Goal: Book appointment/travel/reservation

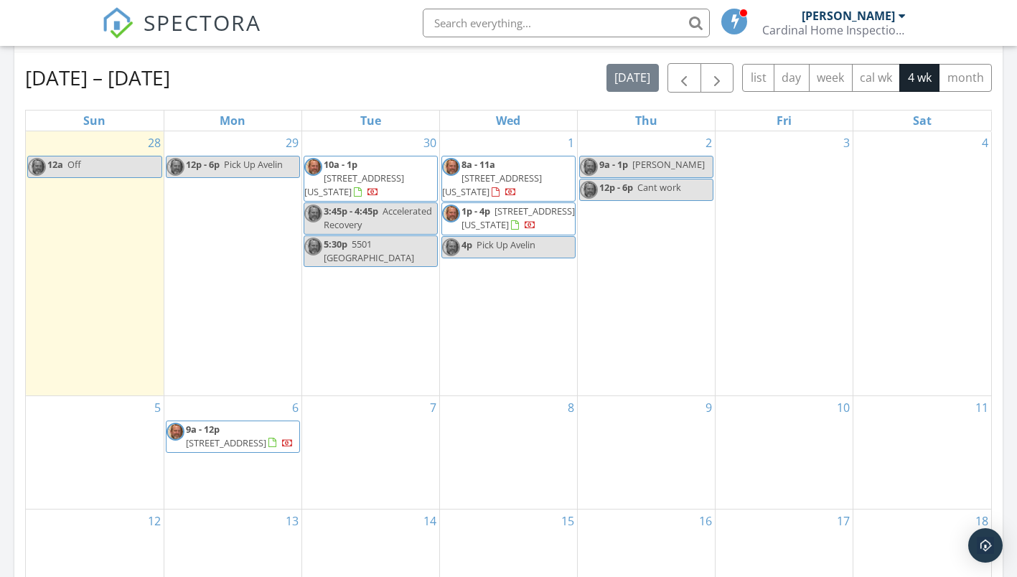
scroll to position [574, 0]
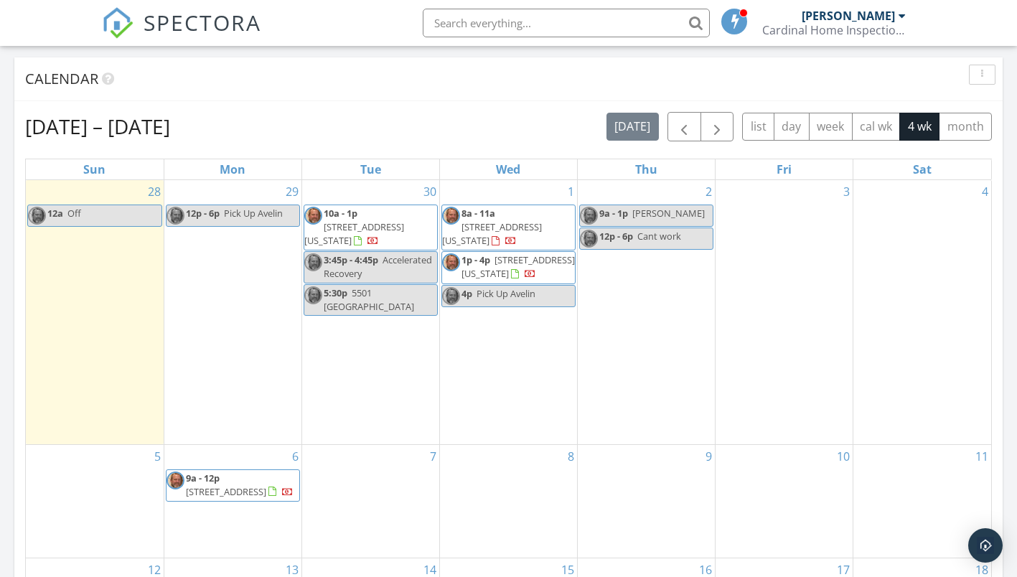
click at [210, 293] on div "29 12p - 6p Pick Up Avelin" at bounding box center [232, 312] width 137 height 264
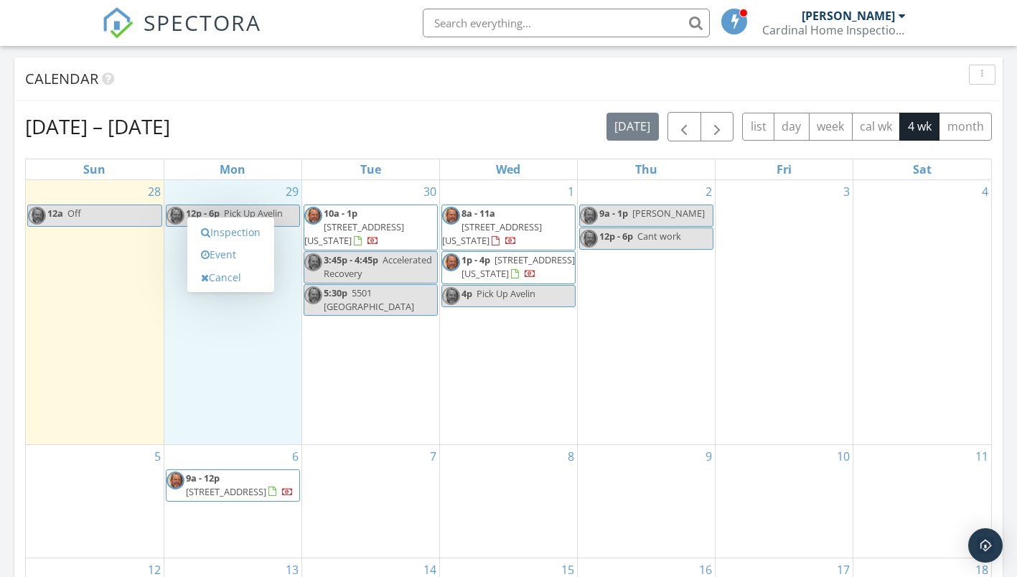
click at [230, 235] on link "Inspection" at bounding box center [231, 232] width 74 height 23
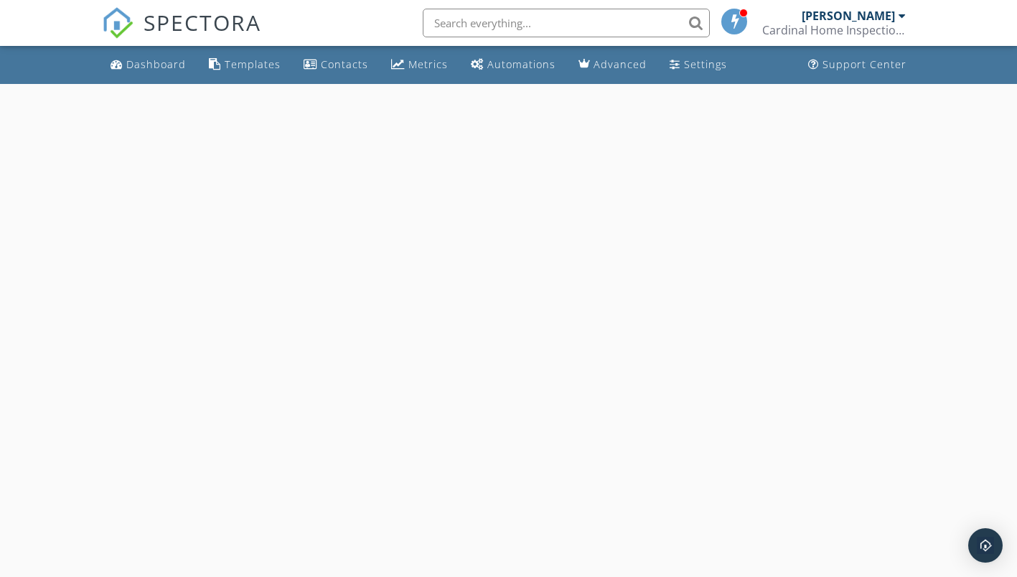
select select "8"
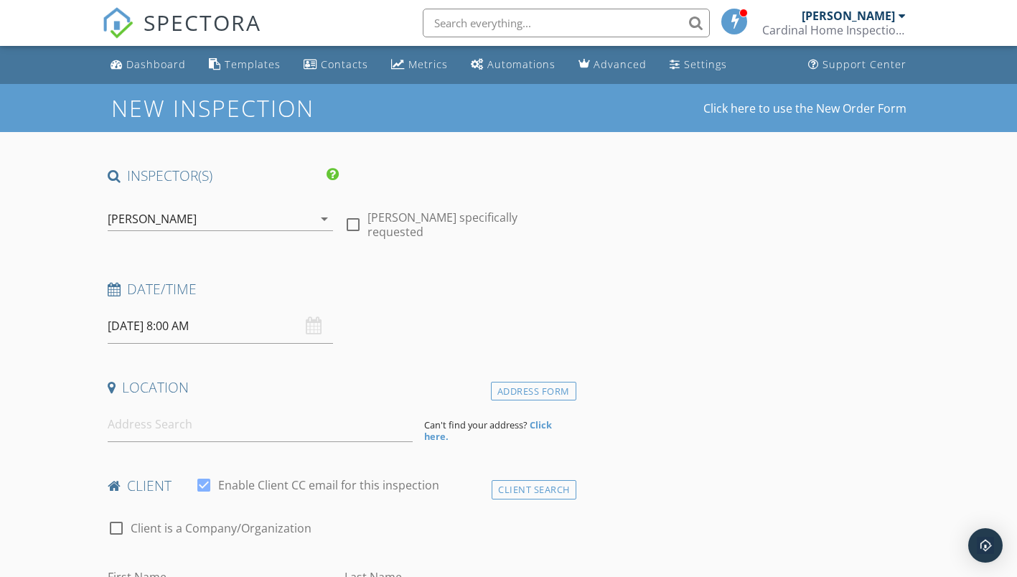
click at [164, 328] on input "09/29/2025 8:00 AM" at bounding box center [221, 325] width 226 height 35
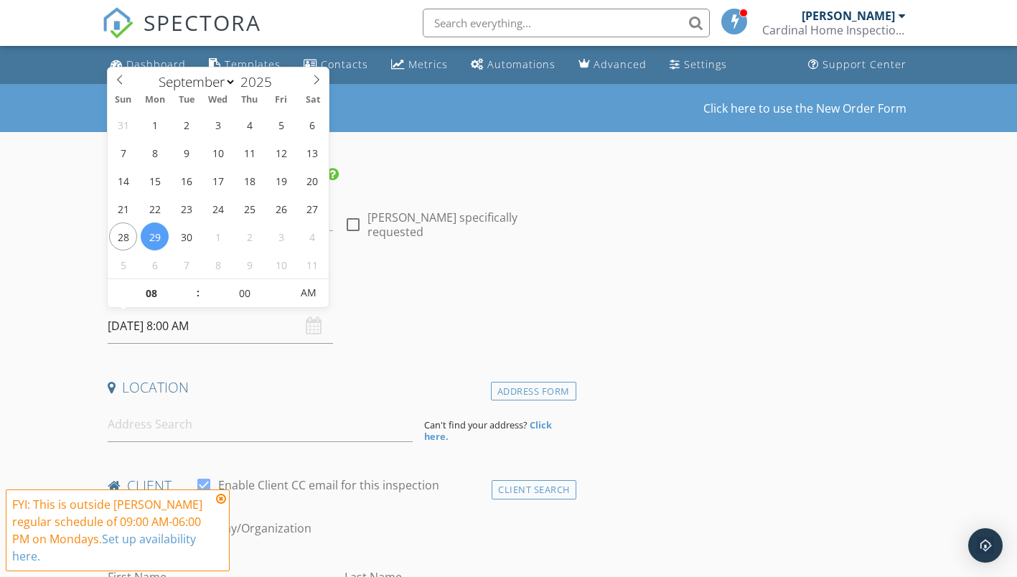
type input "09"
type input "09/29/2025 9:00 AM"
click at [192, 287] on span at bounding box center [191, 286] width 10 height 14
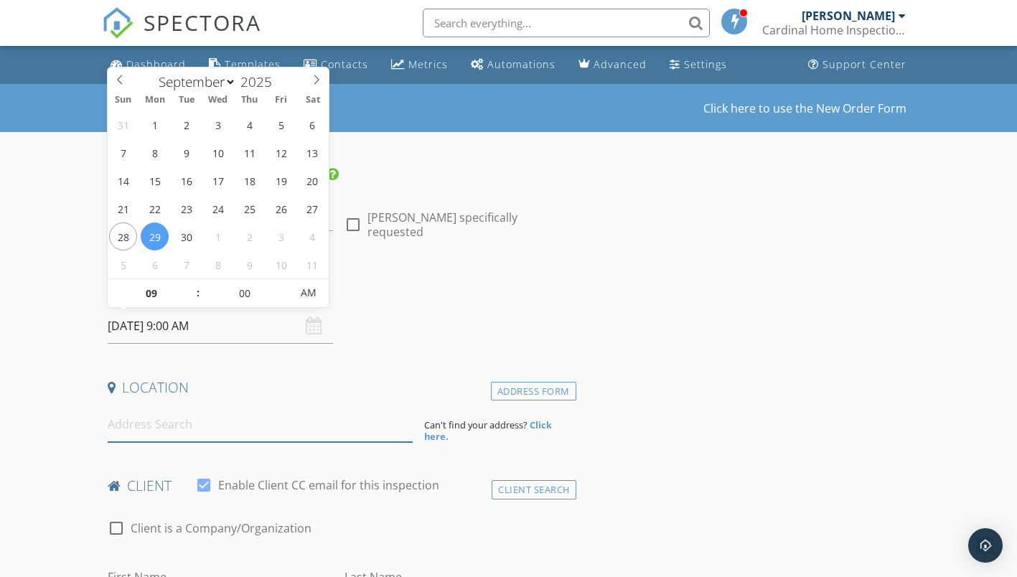
click at [218, 435] on input at bounding box center [260, 424] width 305 height 35
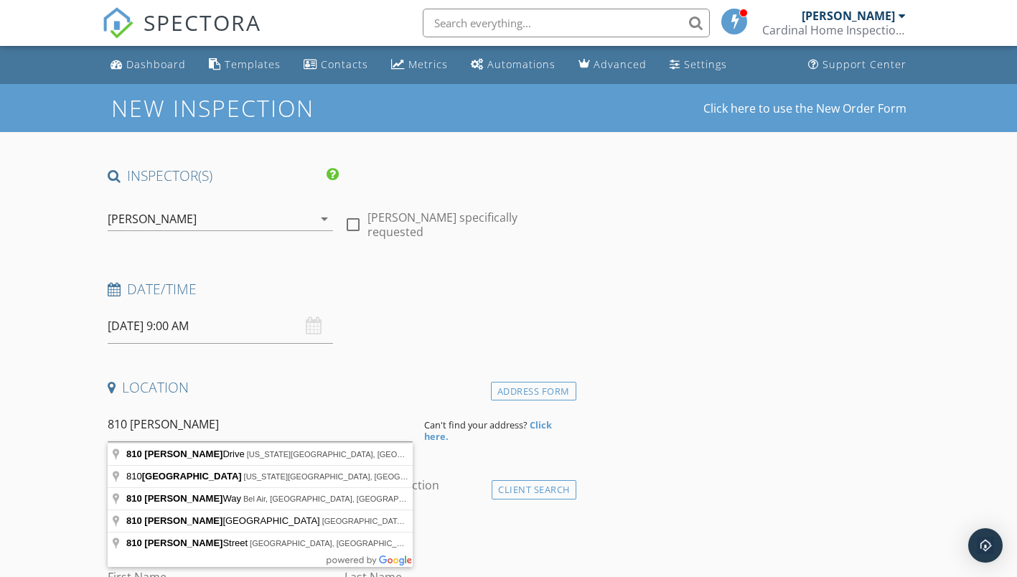
type input "810 Hayden Drive, Colorado Springs, CO, USA"
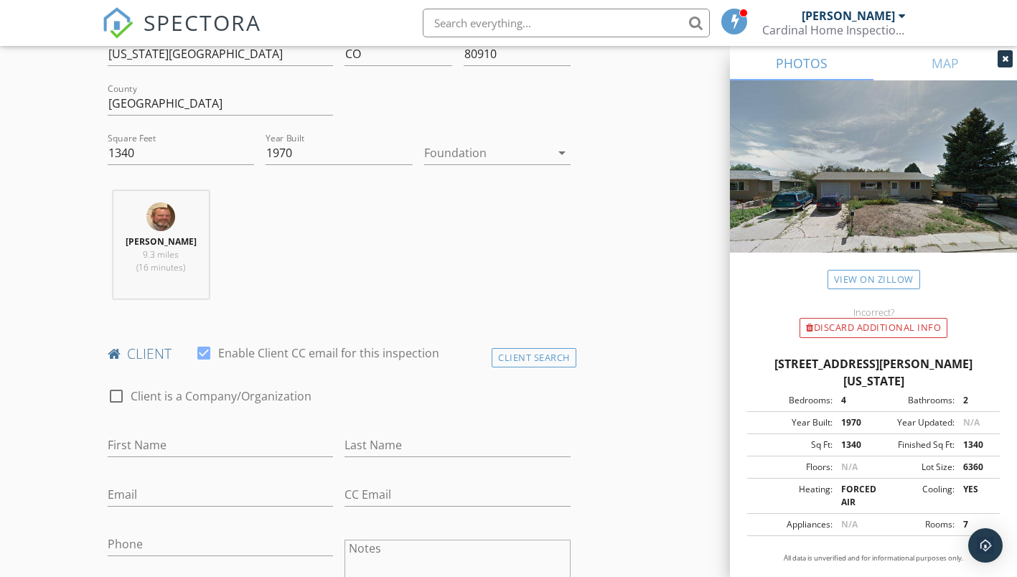
scroll to position [430, 0]
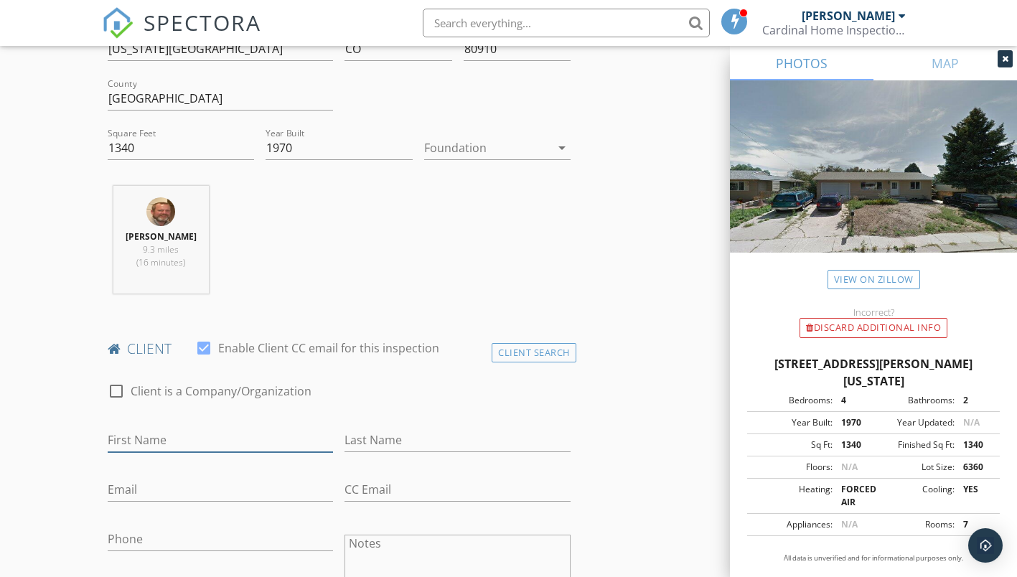
click at [218, 448] on input "First Name" at bounding box center [221, 440] width 226 height 24
type input "Ross"
click at [568, 359] on div "Client Search" at bounding box center [533, 352] width 85 height 19
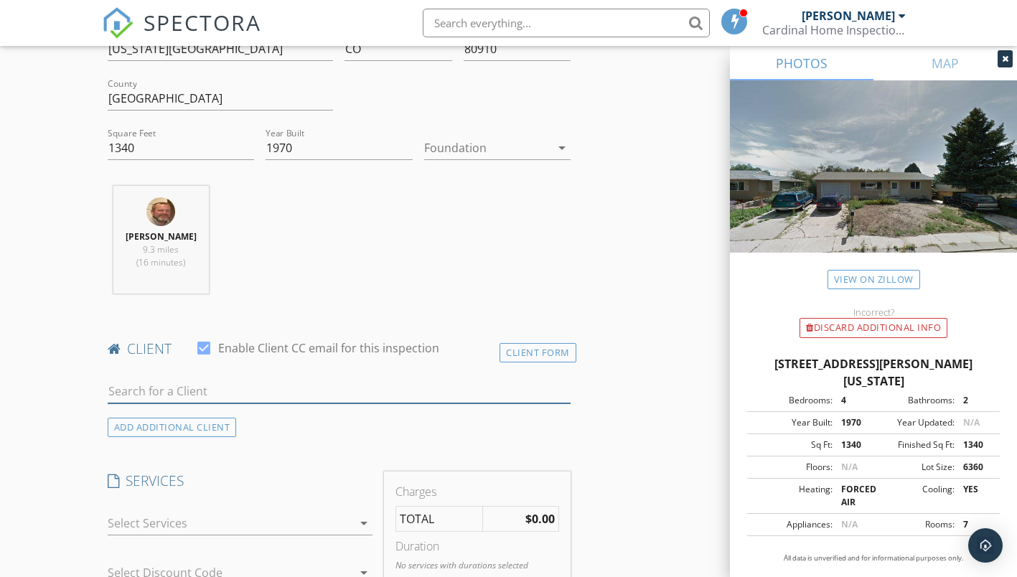
click at [239, 395] on input "text" at bounding box center [339, 391] width 463 height 24
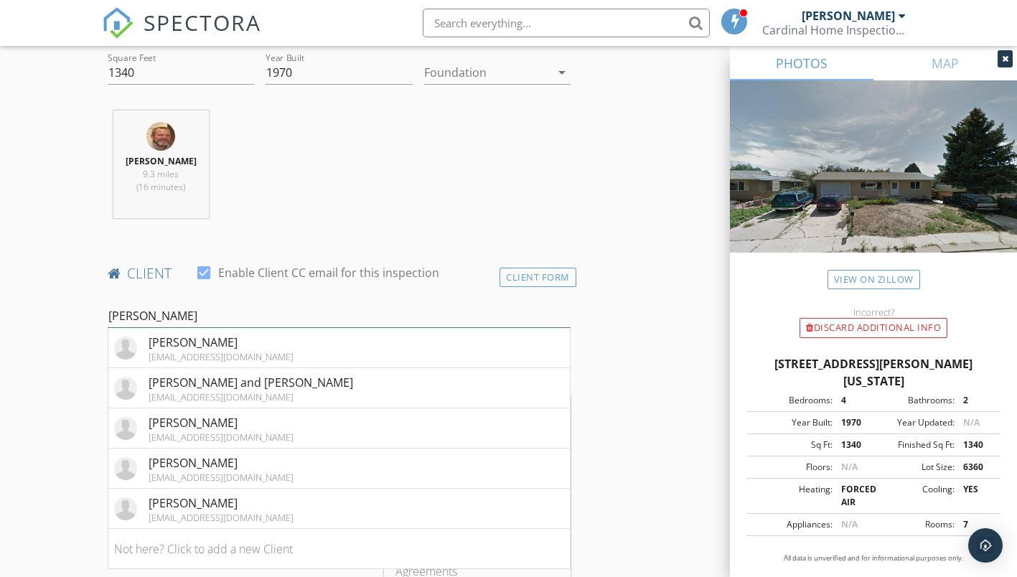
scroll to position [502, 0]
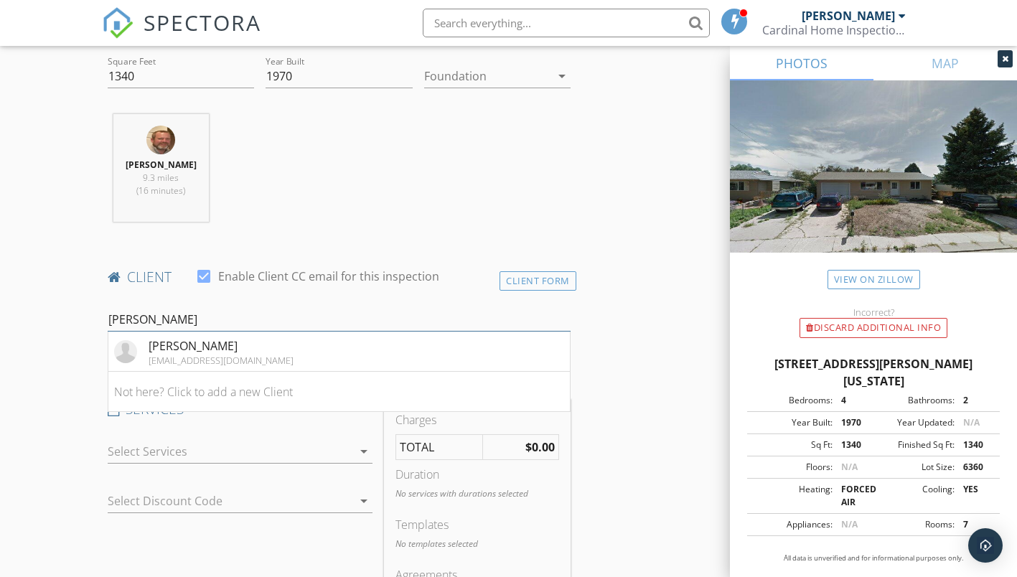
type input "Ross Long"
click at [171, 366] on div "longross150@gmail.com" at bounding box center [220, 359] width 145 height 11
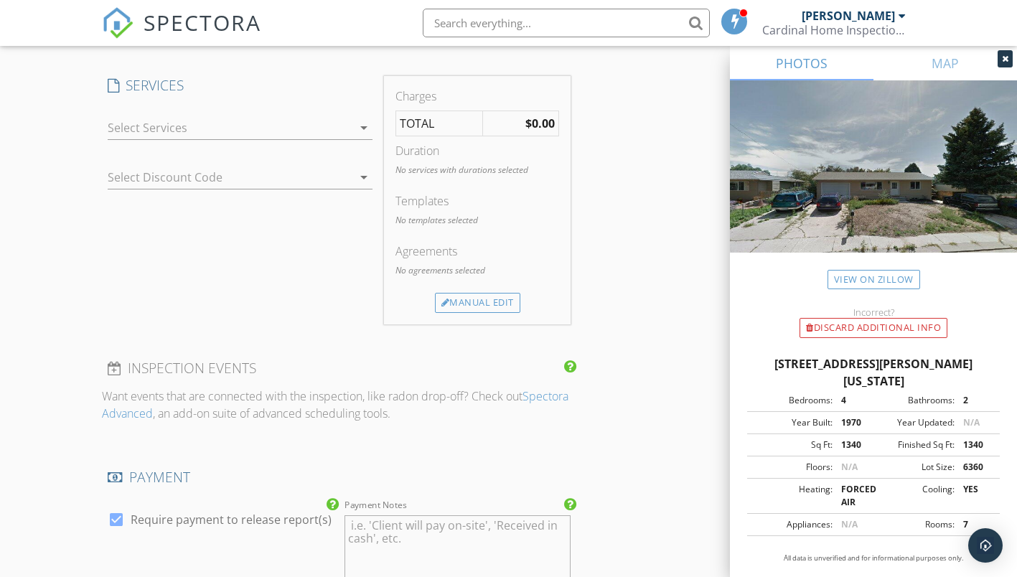
scroll to position [1004, 0]
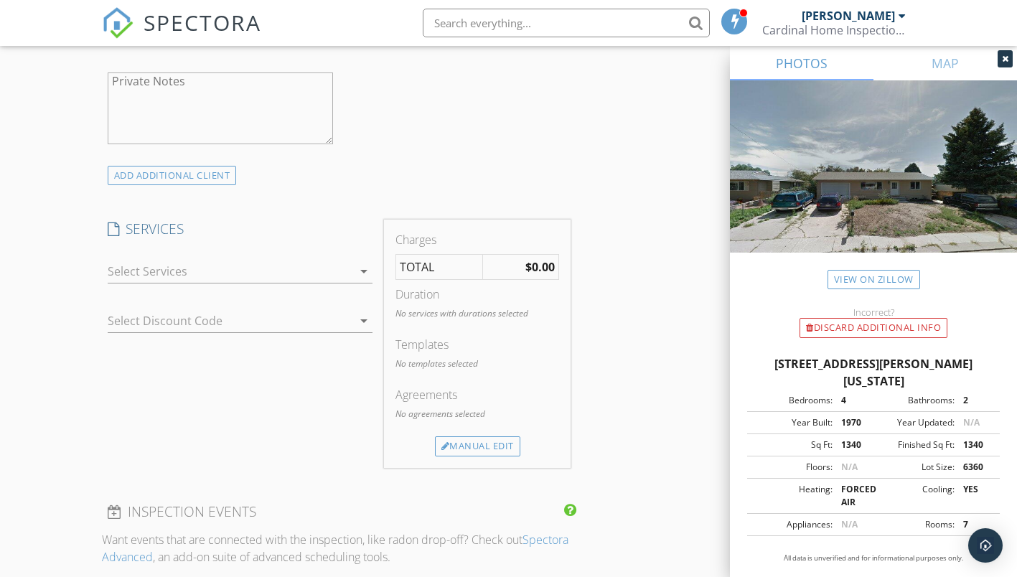
click at [224, 283] on div at bounding box center [230, 271] width 245 height 23
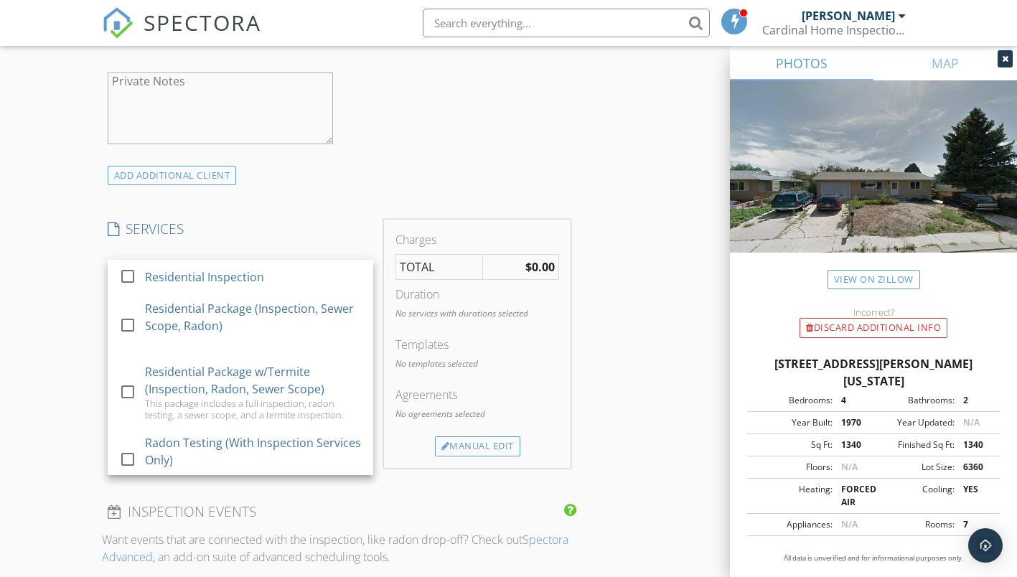
click at [260, 325] on div "Residential Package (Inspection, Sewer Scope, Radon)" at bounding box center [253, 317] width 217 height 34
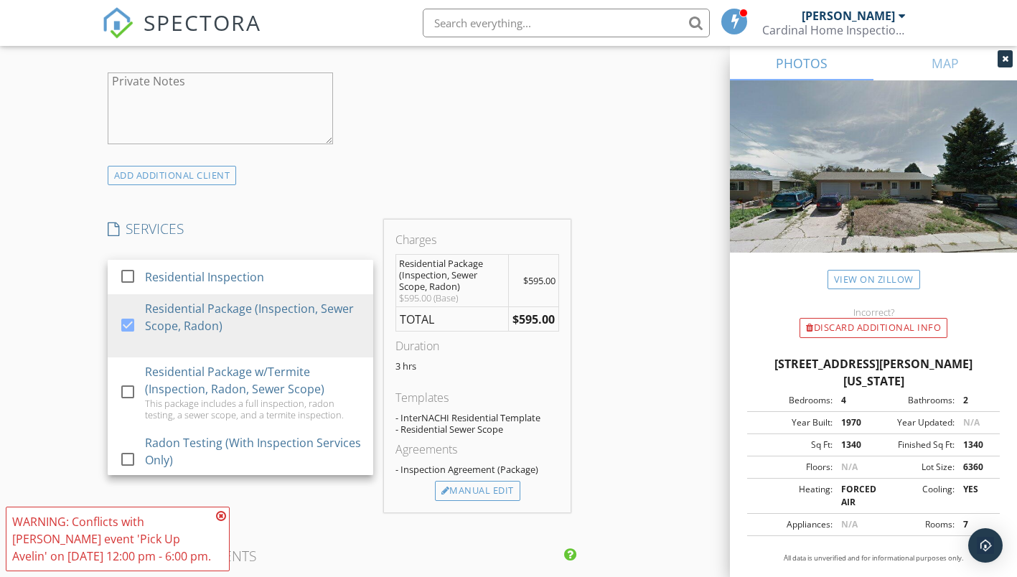
drag, startPoint x: 222, startPoint y: 511, endPoint x: 235, endPoint y: 508, distance: 13.9
click at [221, 511] on icon at bounding box center [221, 515] width 10 height 11
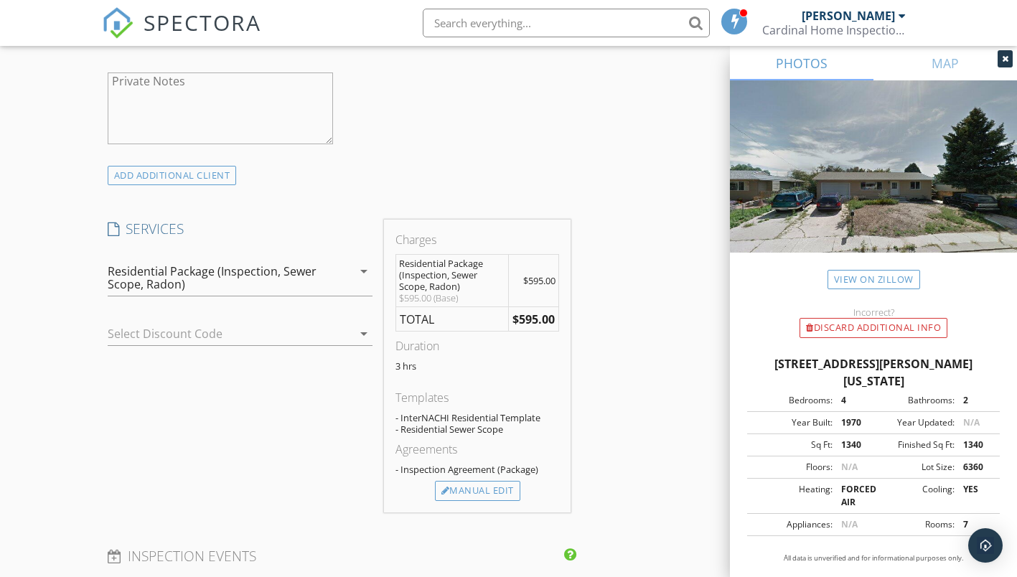
click at [679, 400] on div "INSPECTOR(S) check_box Mark Moneypenny PRIMARY Mark Moneypenny arrow_drop_down …" at bounding box center [509, 360] width 814 height 2397
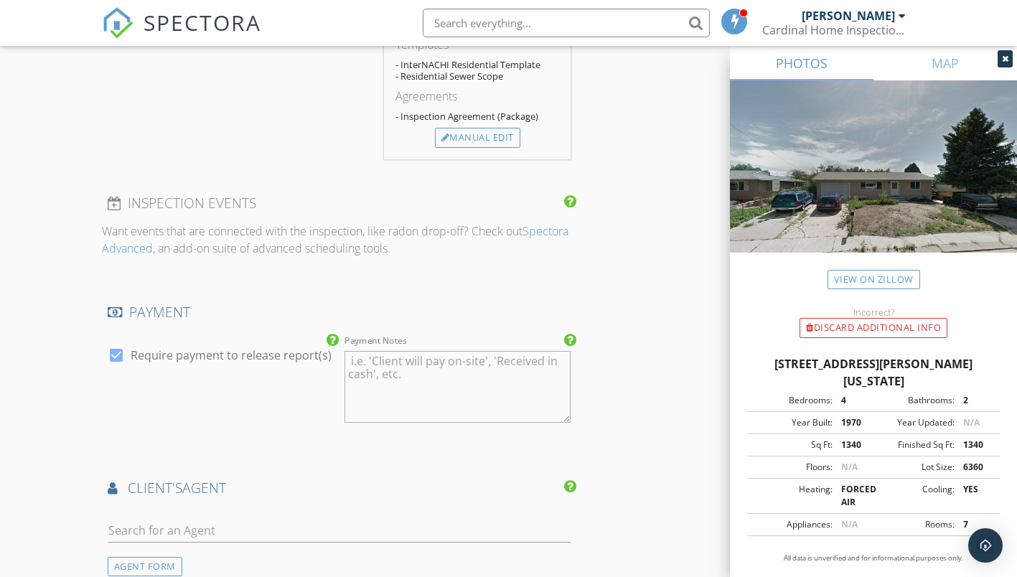
scroll to position [1435, 0]
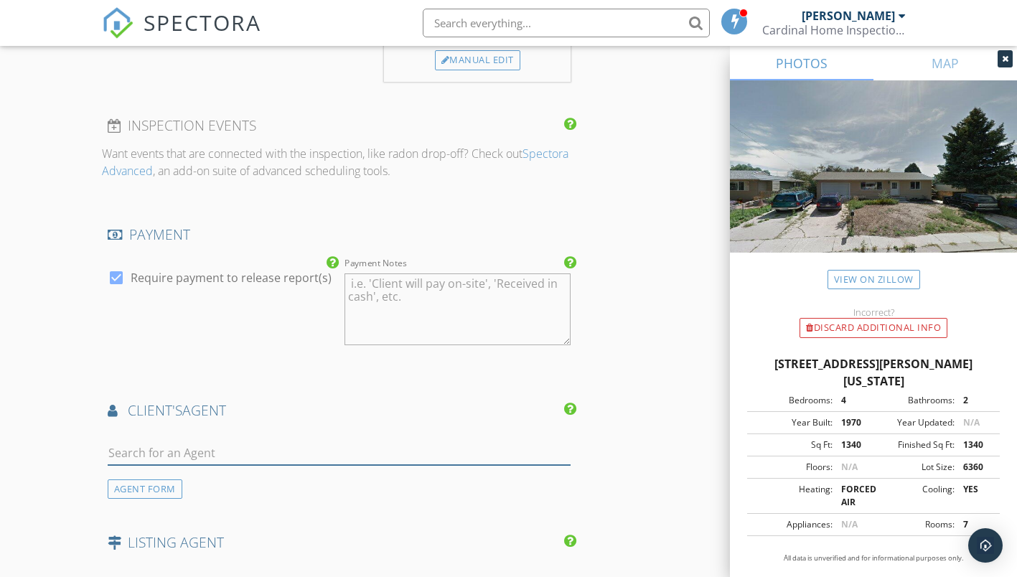
click at [194, 460] on input "text" at bounding box center [339, 453] width 463 height 24
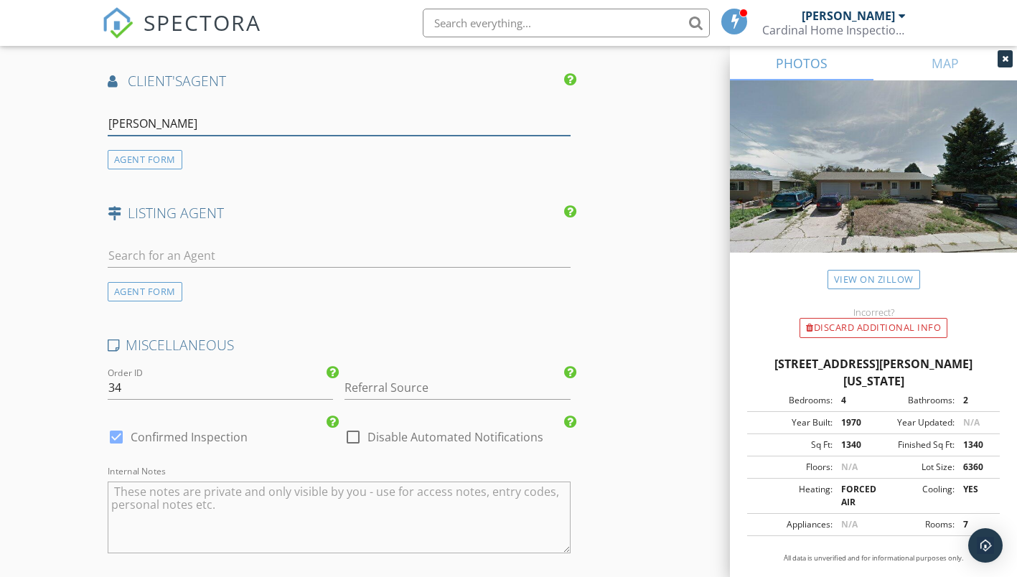
scroll to position [1793, 0]
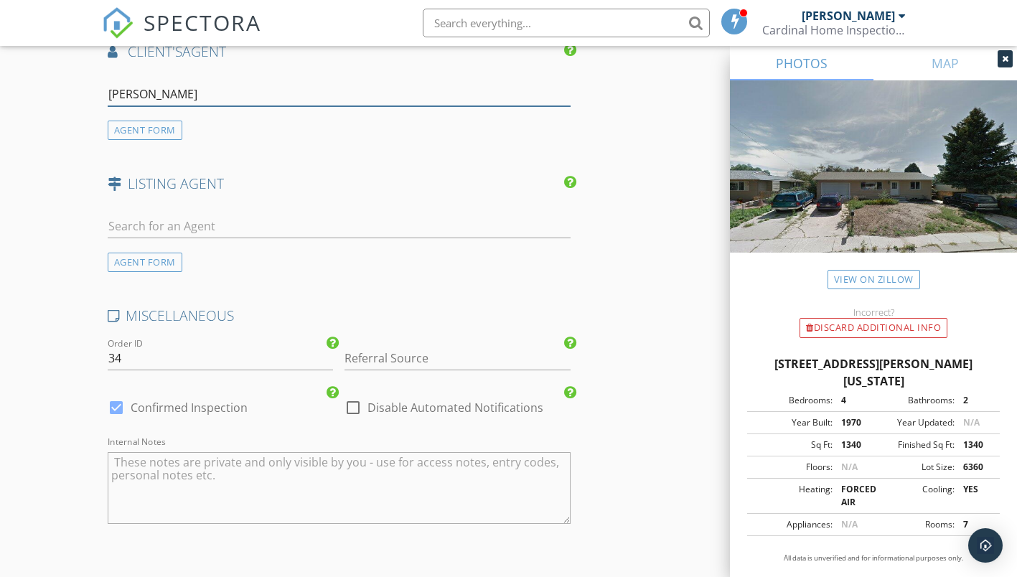
type input "Sulema"
click at [238, 370] on input "34" at bounding box center [221, 358] width 226 height 24
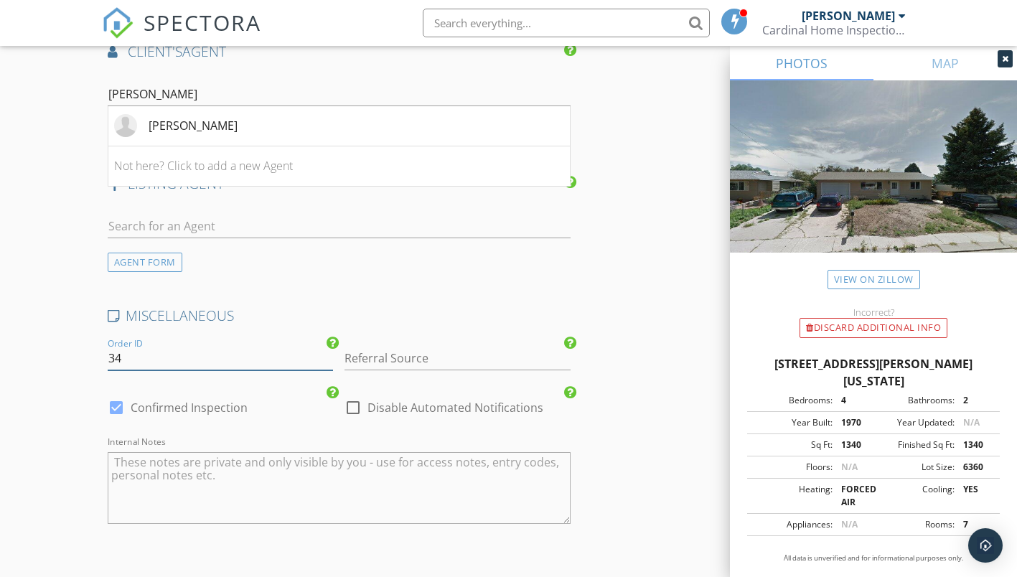
type input "3"
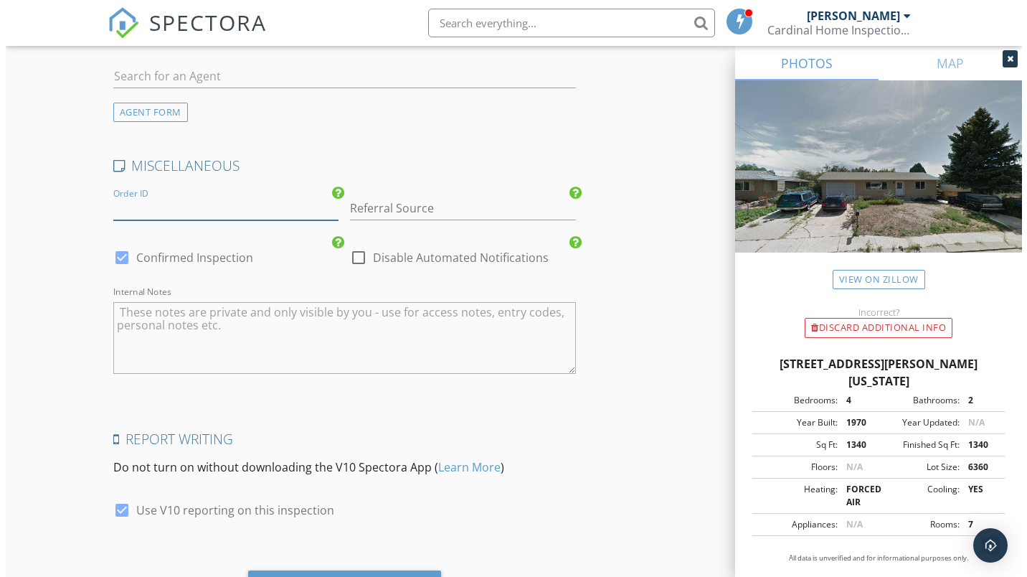
scroll to position [2034, 0]
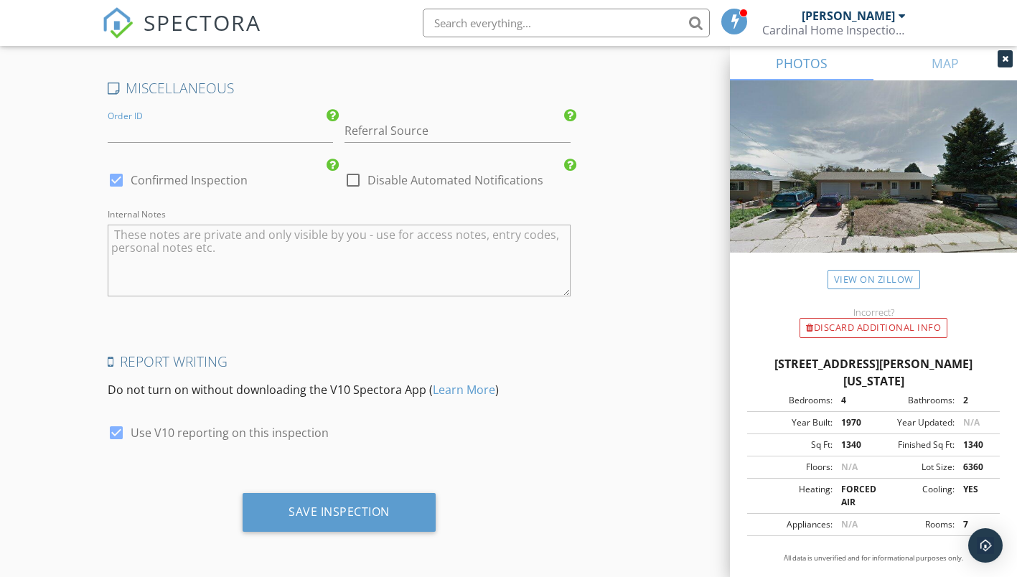
click at [368, 507] on div "Save Inspection" at bounding box center [338, 511] width 101 height 14
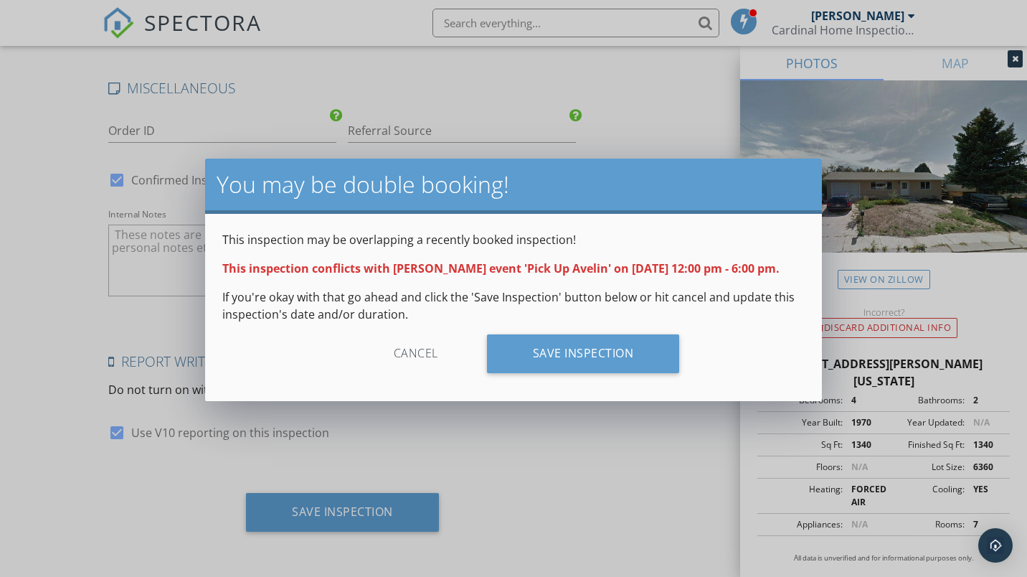
click at [589, 365] on div "Save Inspection" at bounding box center [583, 353] width 193 height 39
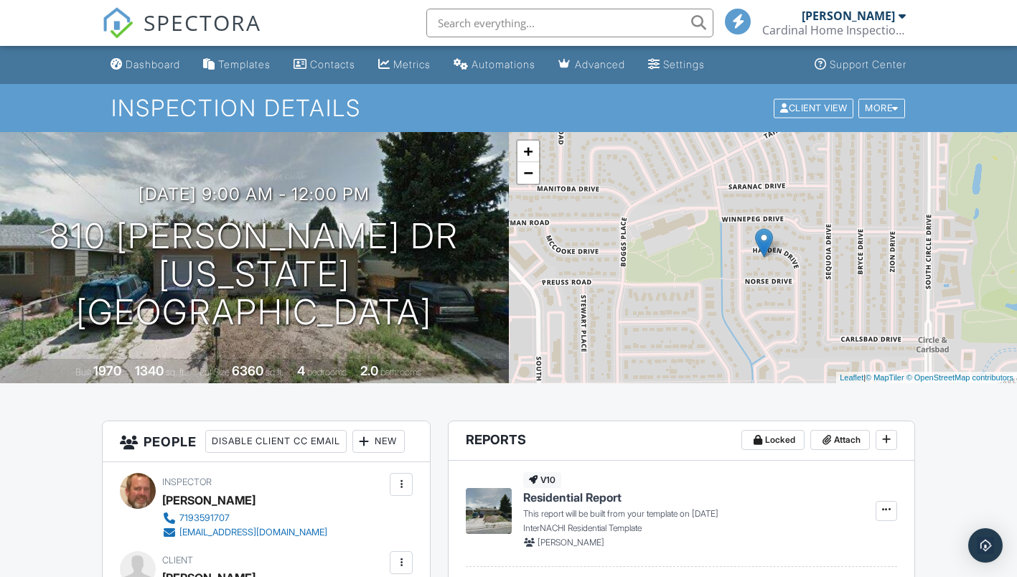
click at [478, 20] on input "text" at bounding box center [569, 23] width 287 height 29
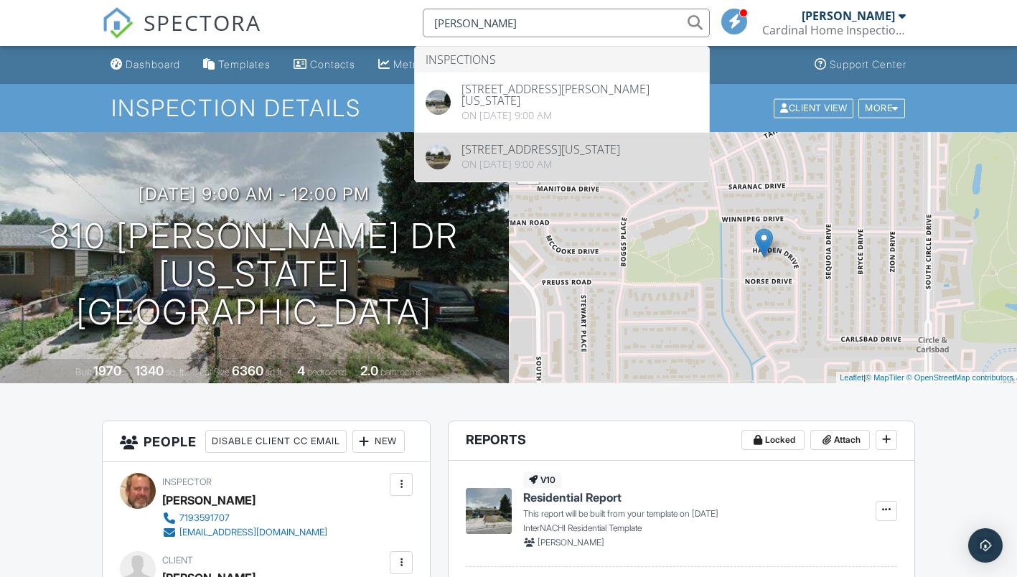
type input "[PERSON_NAME]"
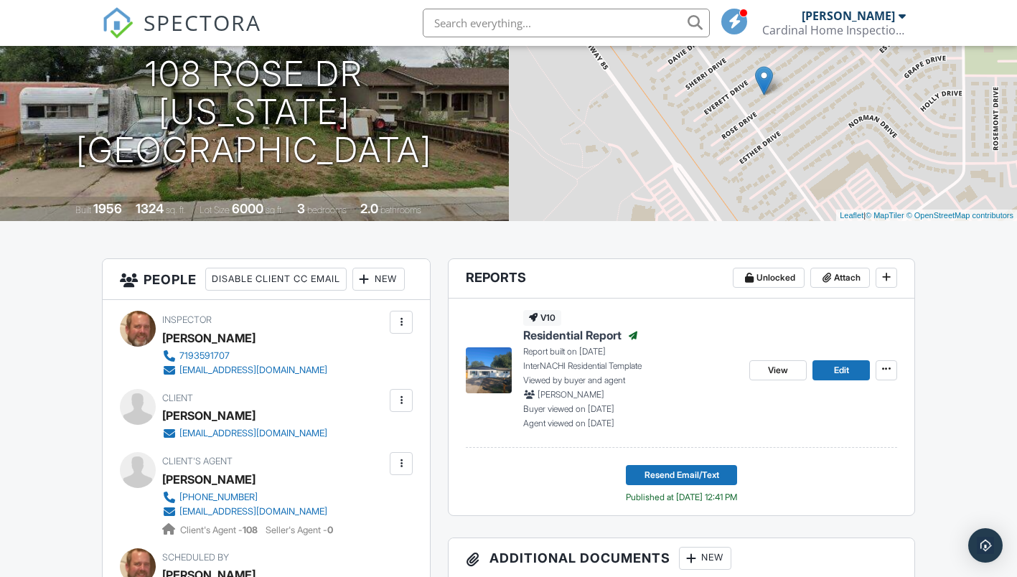
scroll to position [215, 0]
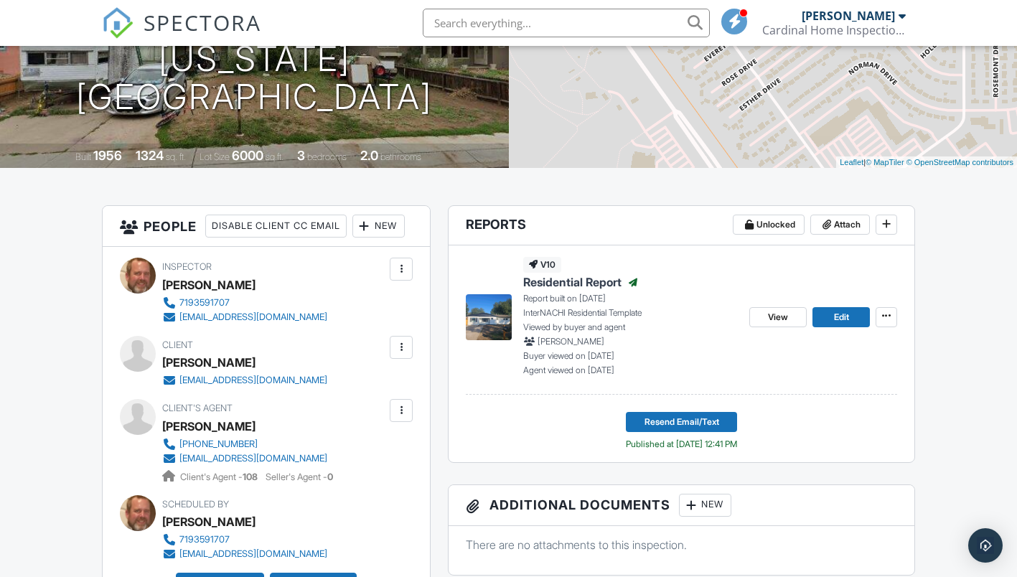
click at [573, 277] on span "Residential Report" at bounding box center [572, 282] width 98 height 16
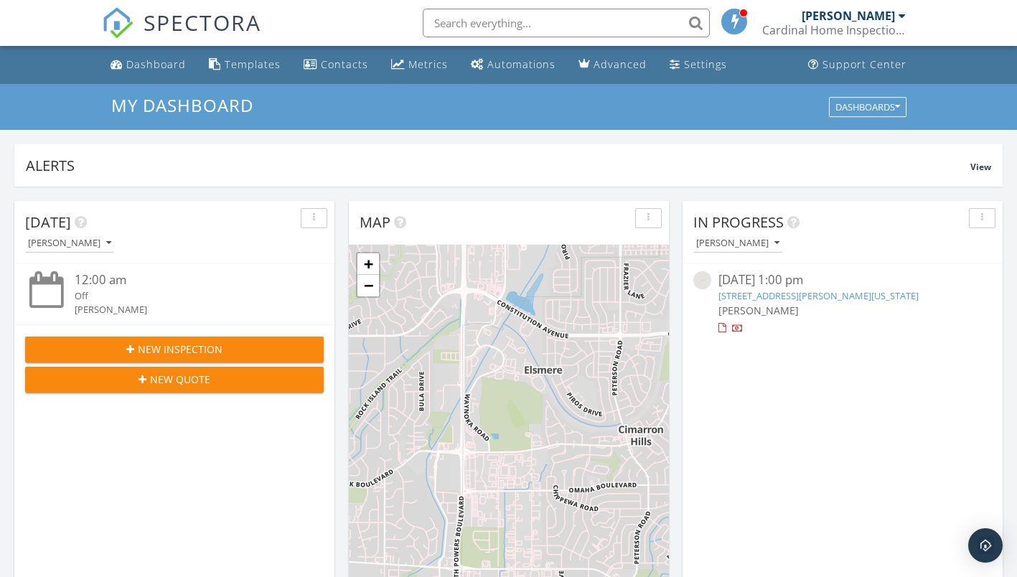
click at [893, 23] on div "Cardinal Home Inspections, LLC" at bounding box center [833, 30] width 143 height 14
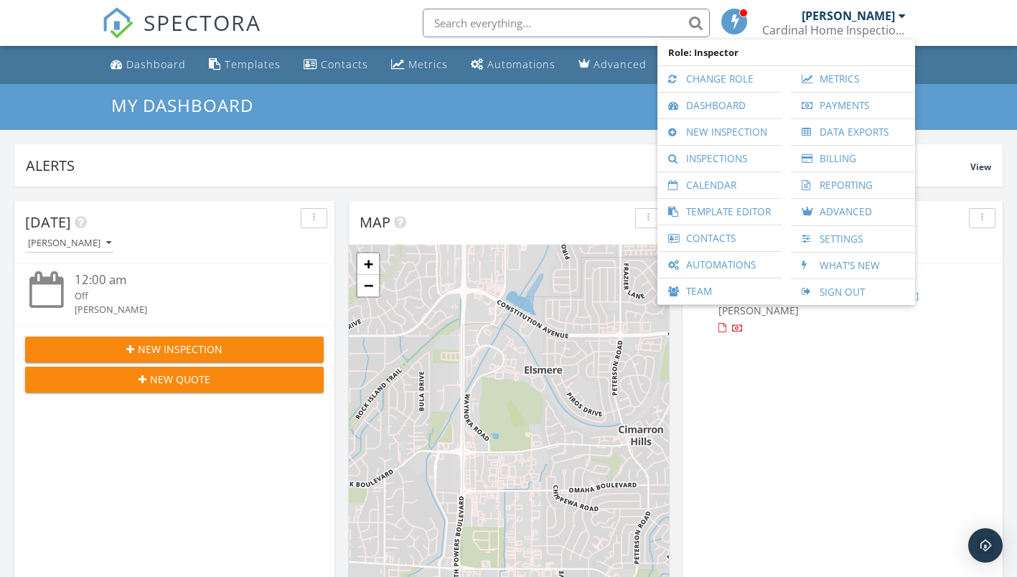
click at [725, 159] on link "Inspections" at bounding box center [719, 159] width 110 height 26
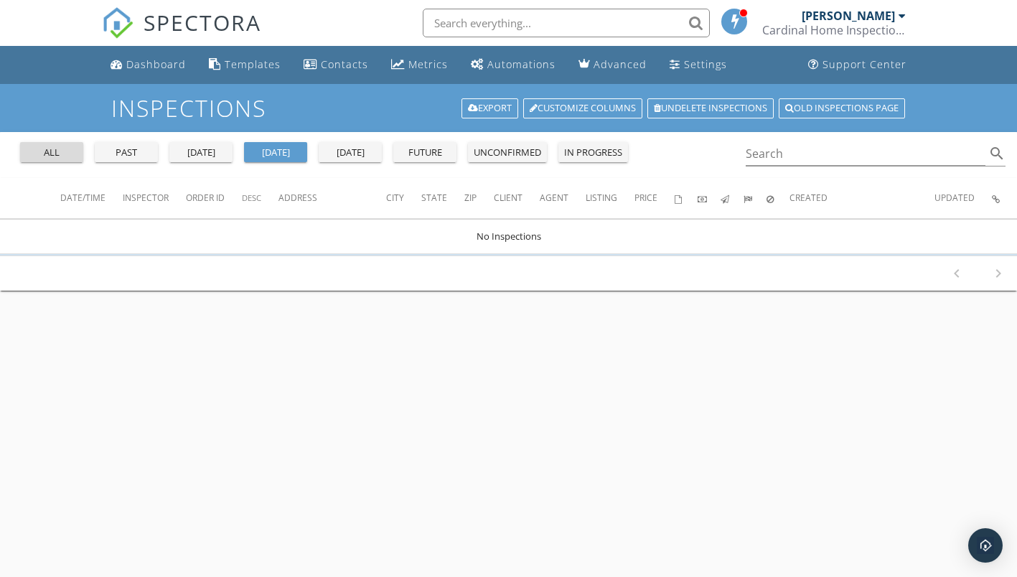
click at [70, 151] on div "all" at bounding box center [52, 153] width 52 height 14
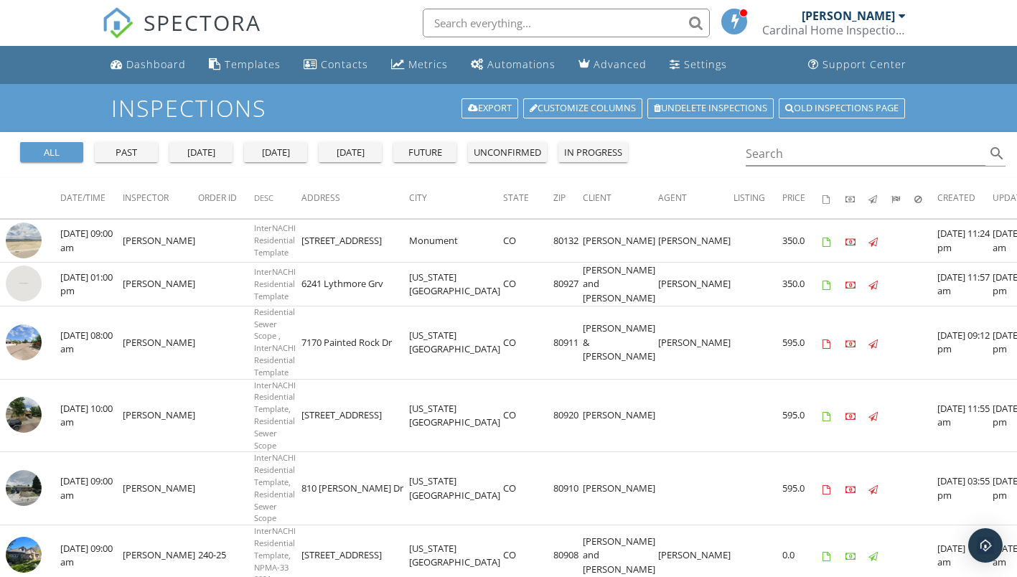
click at [170, 64] on div "Dashboard" at bounding box center [156, 64] width 60 height 14
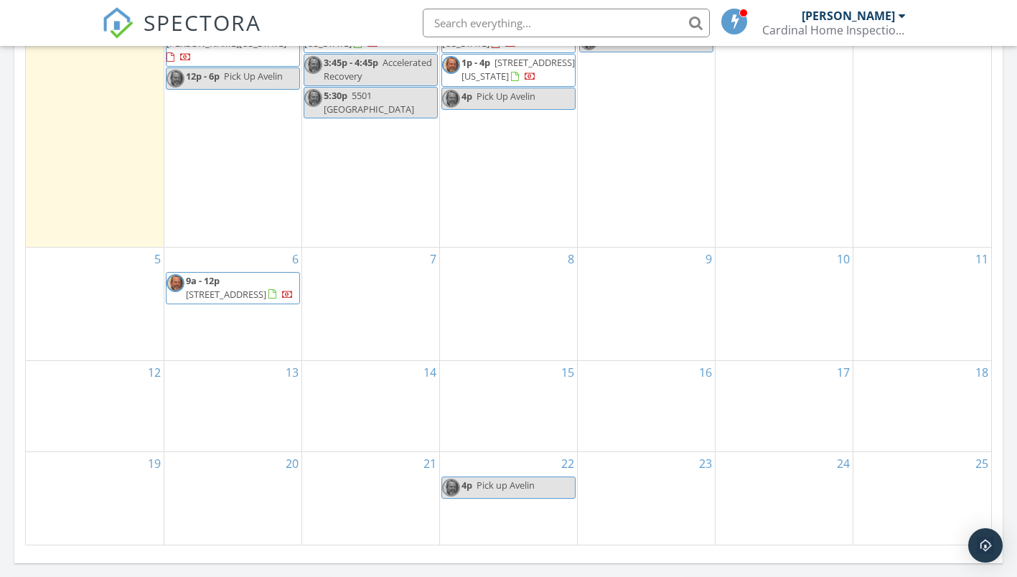
scroll to position [861, 0]
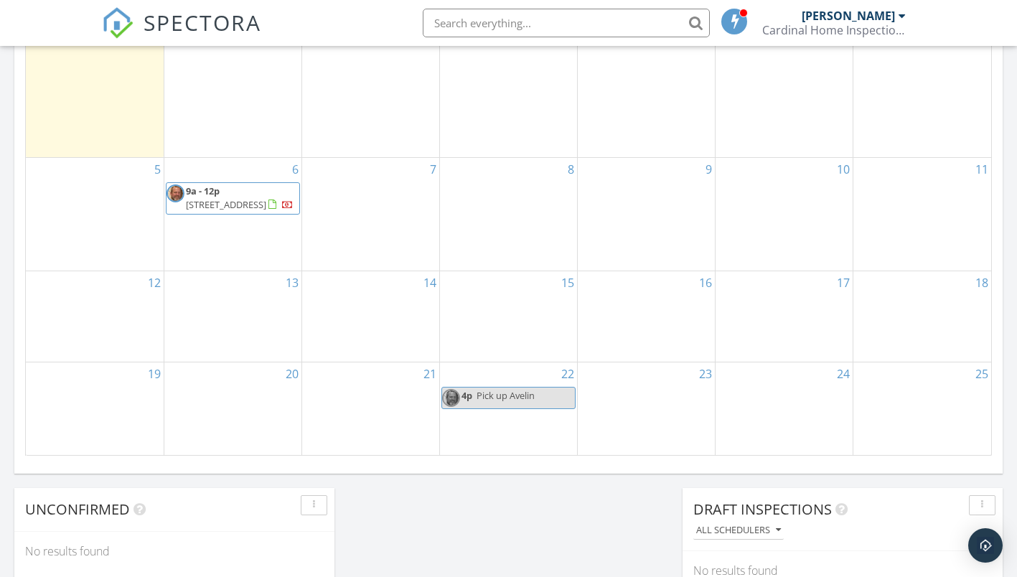
click at [786, 397] on div "24" at bounding box center [783, 408] width 137 height 93
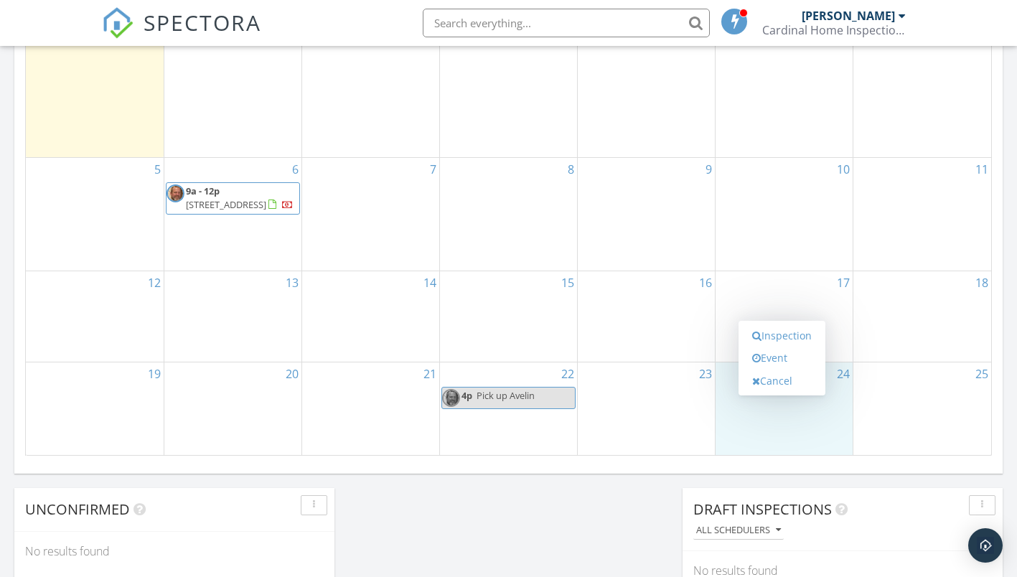
click at [778, 358] on link "Event" at bounding box center [782, 357] width 74 height 23
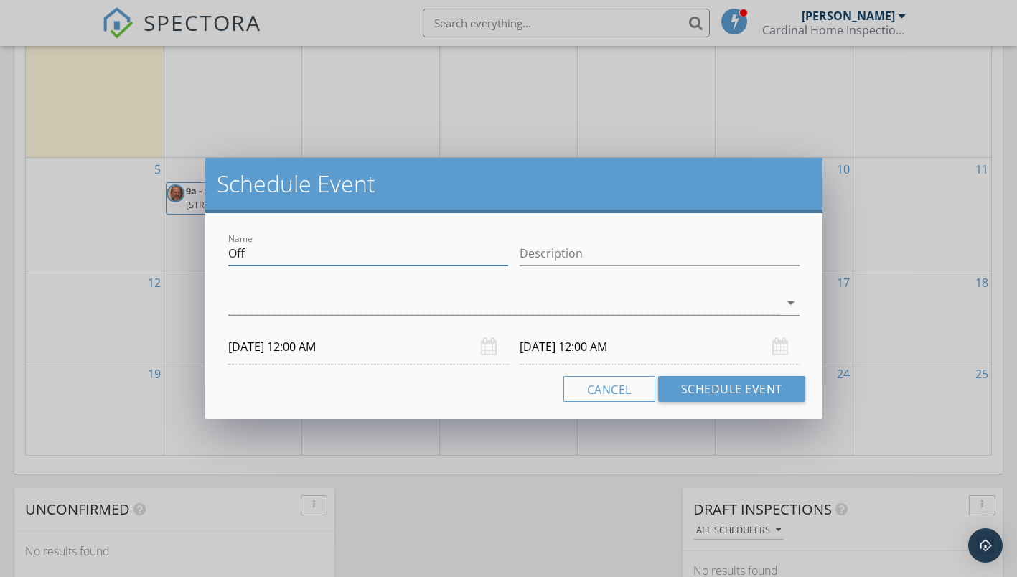
click at [265, 254] on input "Off" at bounding box center [368, 254] width 280 height 24
type input "O"
type input "Boo at the Zoo"
type input "Family Night"
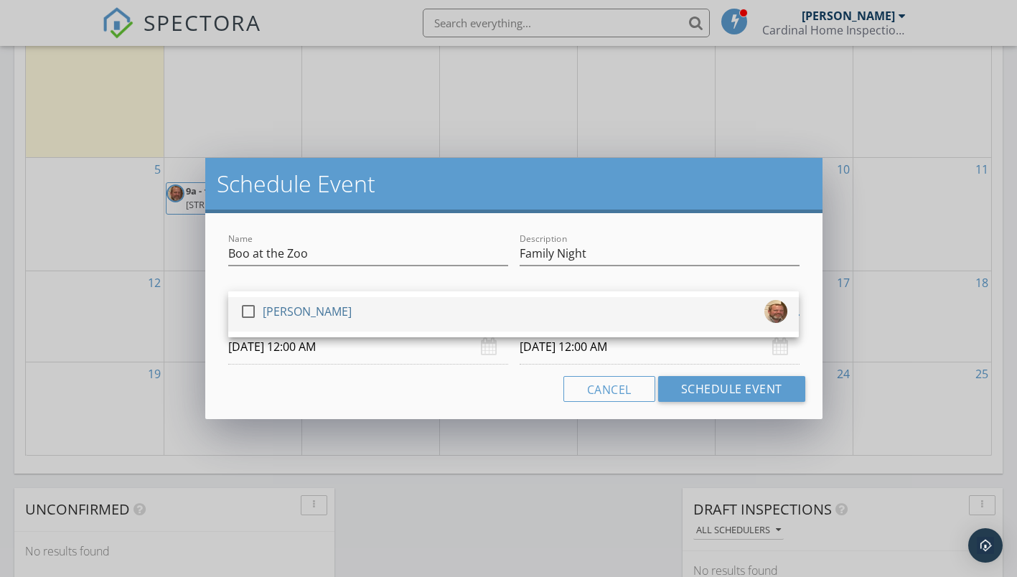
scroll to position [890, 0]
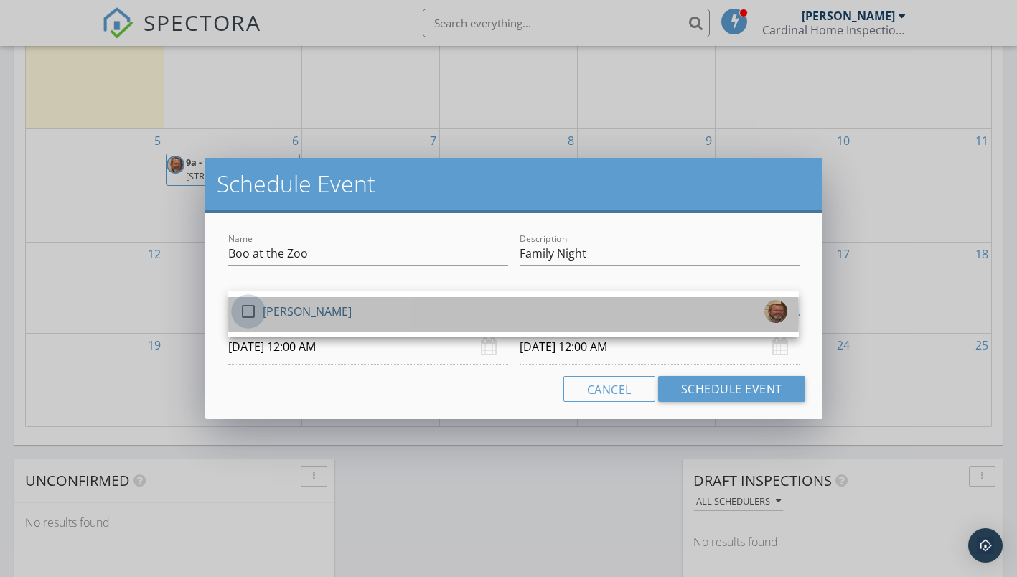
click at [246, 306] on div at bounding box center [248, 311] width 24 height 24
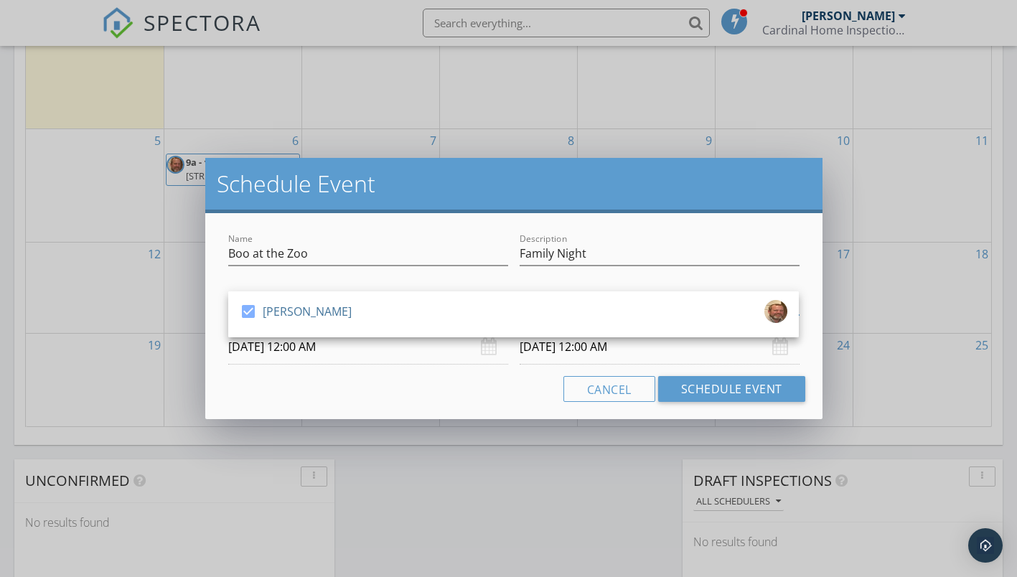
click at [351, 346] on input "[DATE] 12:00 AM" at bounding box center [368, 346] width 280 height 35
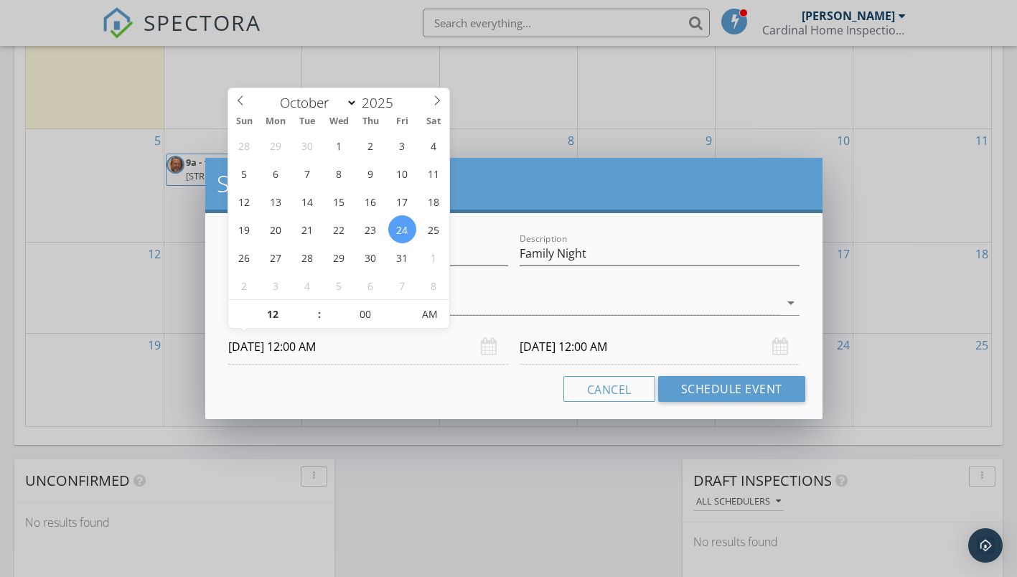
type input "01"
type input "[DATE] 1:00 AM"
click at [312, 303] on span at bounding box center [312, 307] width 10 height 14
type input "02"
type input "[DATE] 2:00 AM"
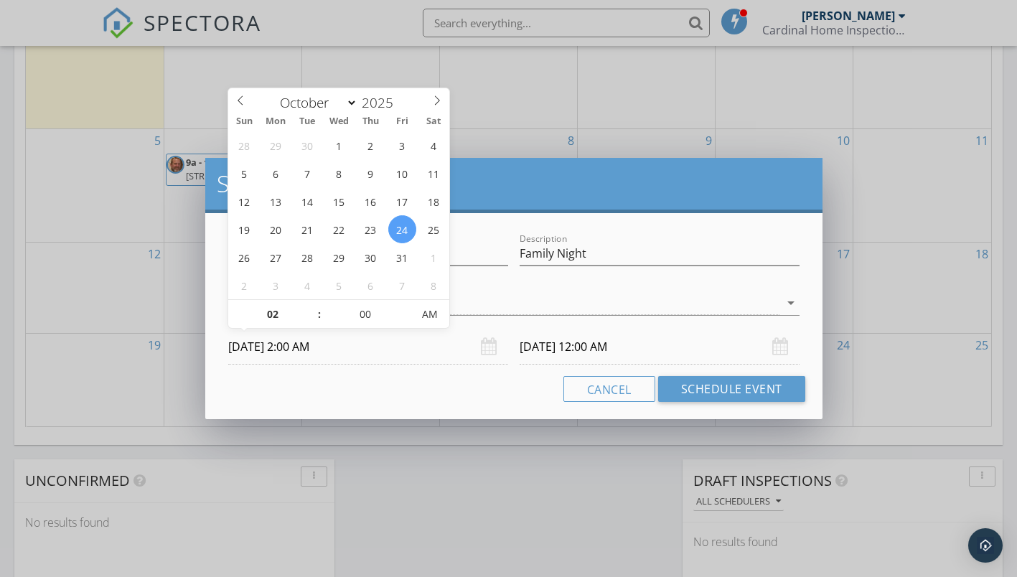
click at [312, 303] on span at bounding box center [312, 307] width 10 height 14
type input "03"
type input "[DATE] 3:00 AM"
click at [312, 303] on span at bounding box center [312, 307] width 10 height 14
type input "04"
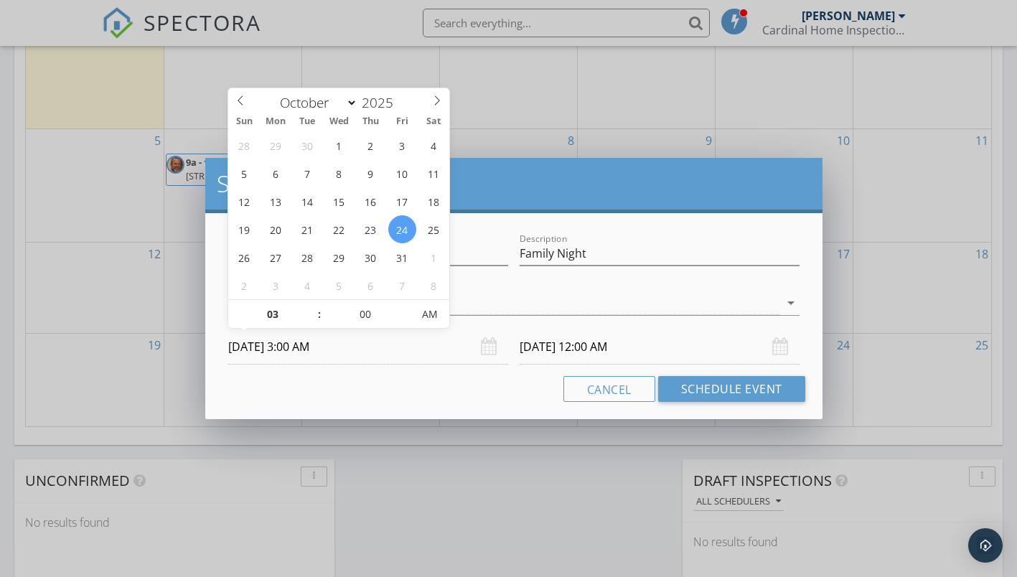
type input "[DATE] 4:00 AM"
click at [312, 303] on span at bounding box center [312, 307] width 10 height 14
type input "05"
type input "[DATE] 5:00 AM"
click at [312, 303] on span at bounding box center [312, 307] width 10 height 14
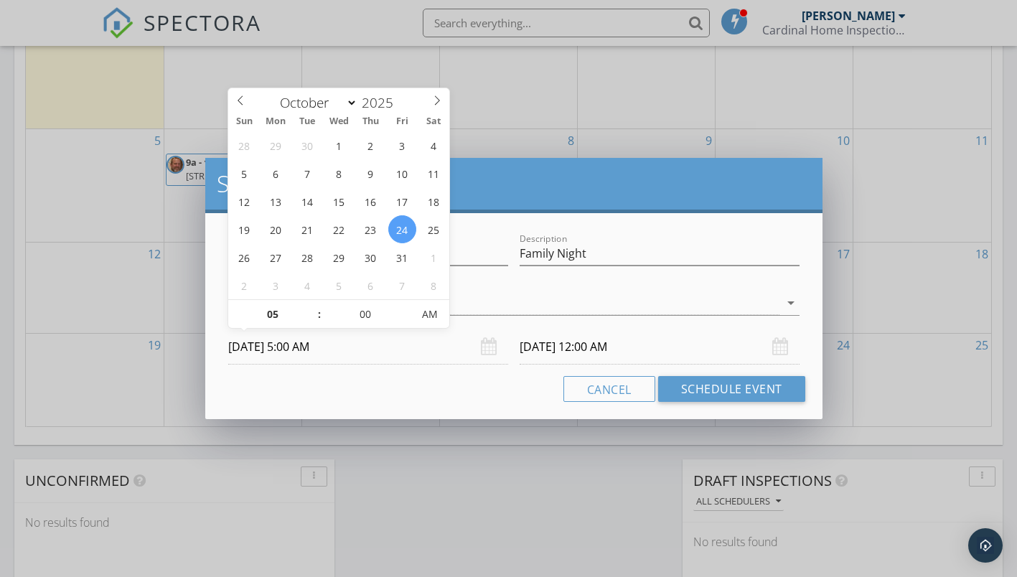
type input "06"
type input "[DATE] 6:00 AM"
click at [312, 303] on span at bounding box center [312, 307] width 10 height 14
type input "[DATE] 6:00 AM"
type input "[DATE] 6:00 PM"
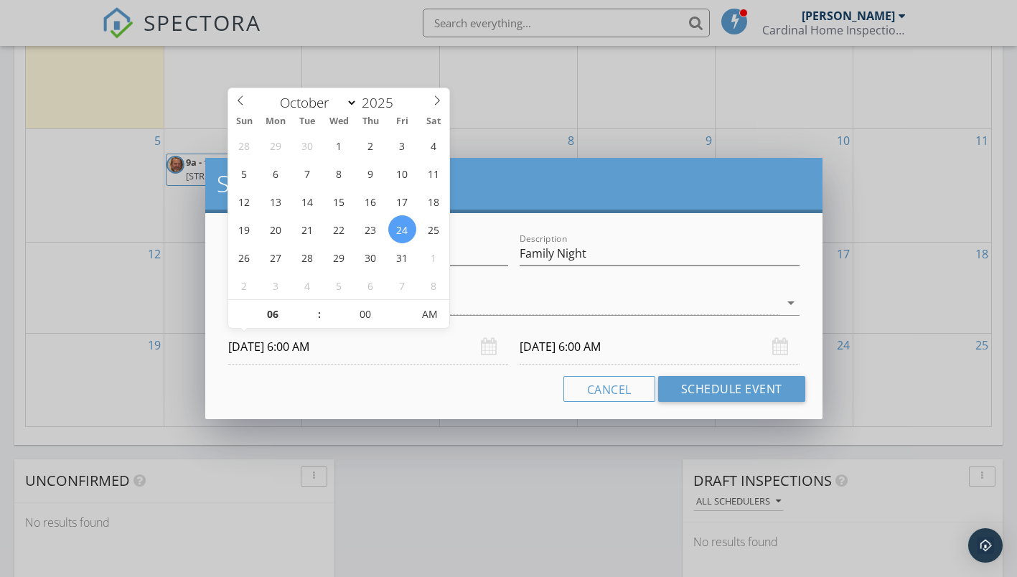
type input "[DATE] 6:00 PM"
click at [435, 314] on span "AM" at bounding box center [429, 314] width 39 height 29
click at [589, 355] on input "[DATE] 6:00 PM" at bounding box center [659, 346] width 280 height 35
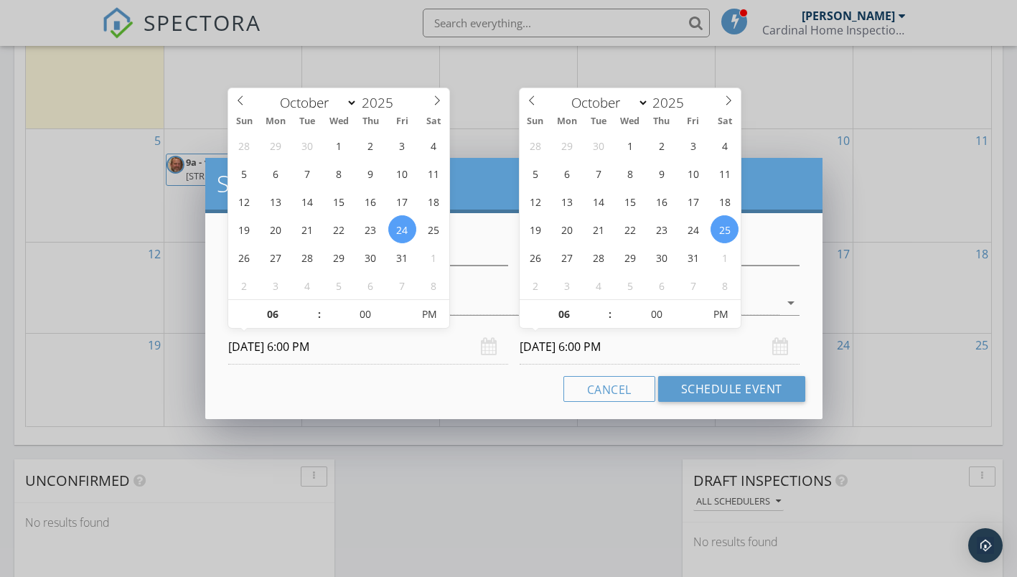
type input "07"
type input "[DATE] 7:00 PM"
click at [600, 303] on span at bounding box center [603, 307] width 10 height 14
type input "08"
type input "[DATE] 8:00 PM"
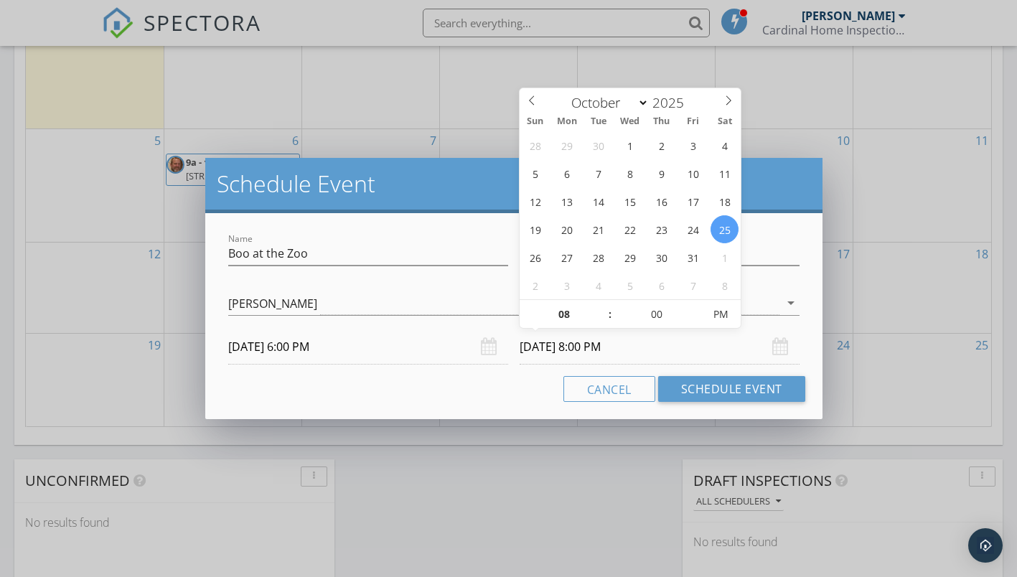
click at [600, 303] on span at bounding box center [603, 307] width 10 height 14
type input "09"
type input "[DATE] 9:00 PM"
click at [600, 303] on span at bounding box center [603, 307] width 10 height 14
type input "10"
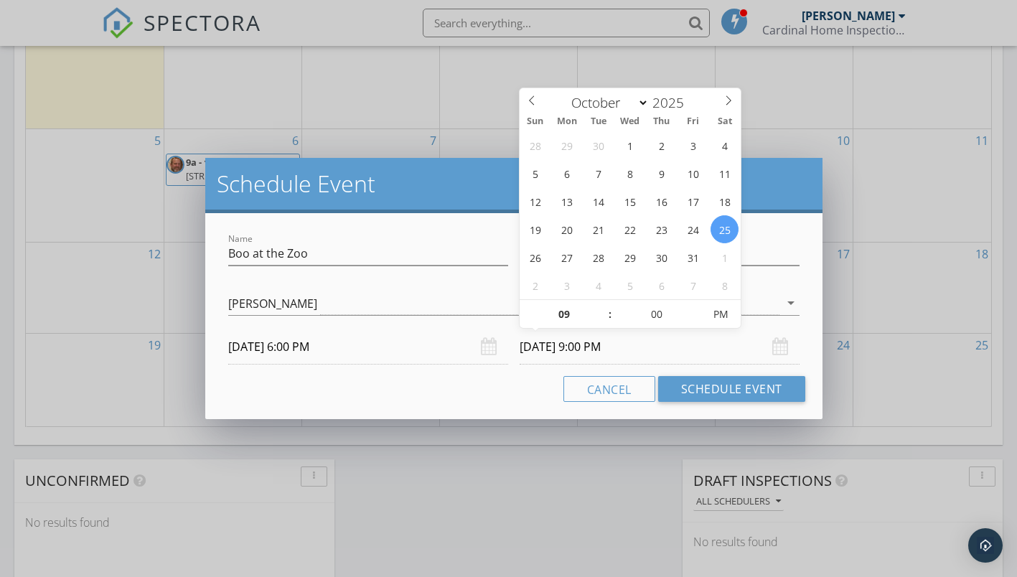
type input "[DATE] 10:00 PM"
click at [600, 303] on span at bounding box center [603, 307] width 10 height 14
type input "09"
click at [601, 321] on span at bounding box center [603, 321] width 10 height 14
type input "[DATE] 9:00 PM"
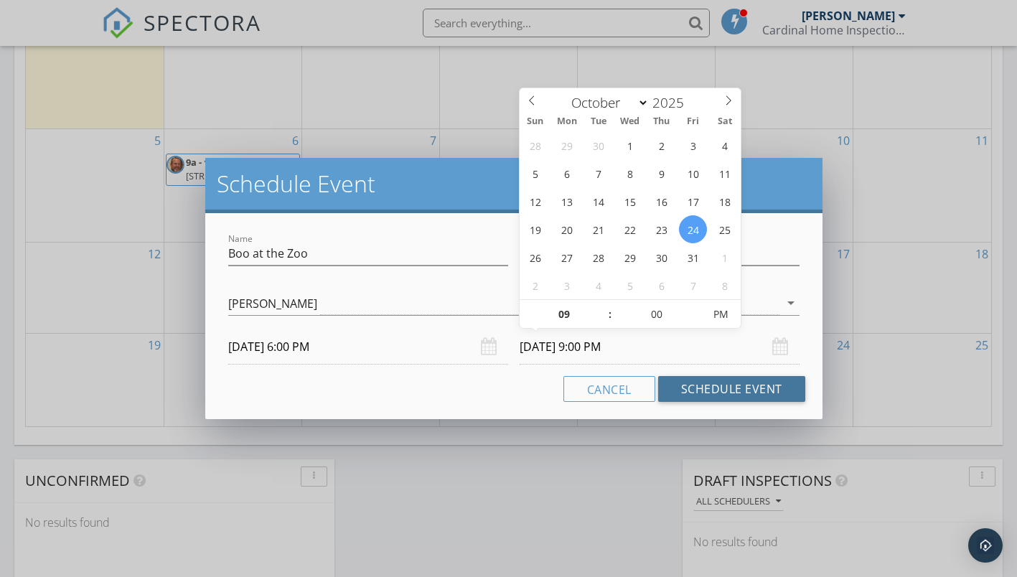
click at [730, 387] on button "Schedule Event" at bounding box center [731, 389] width 147 height 26
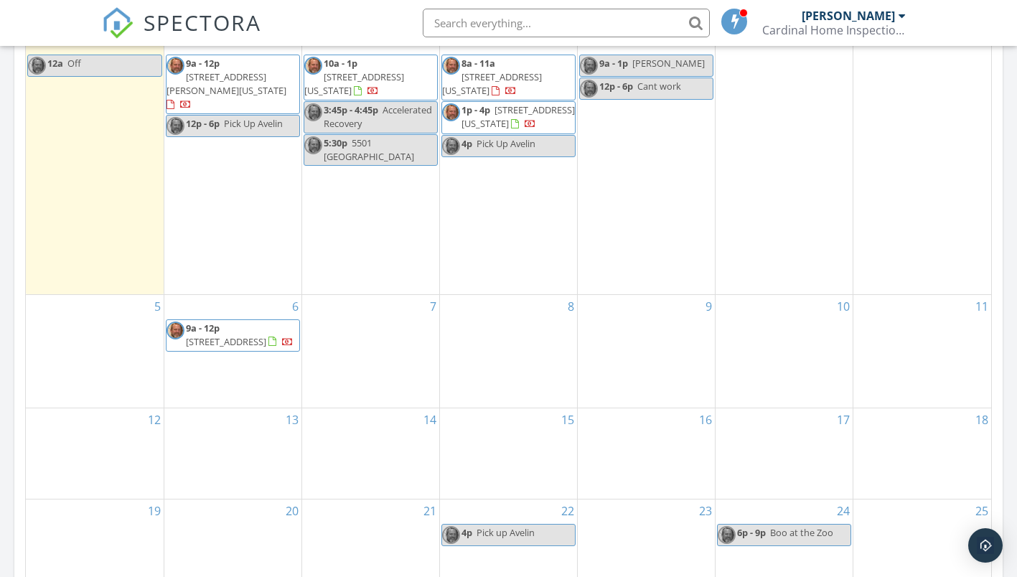
scroll to position [459, 0]
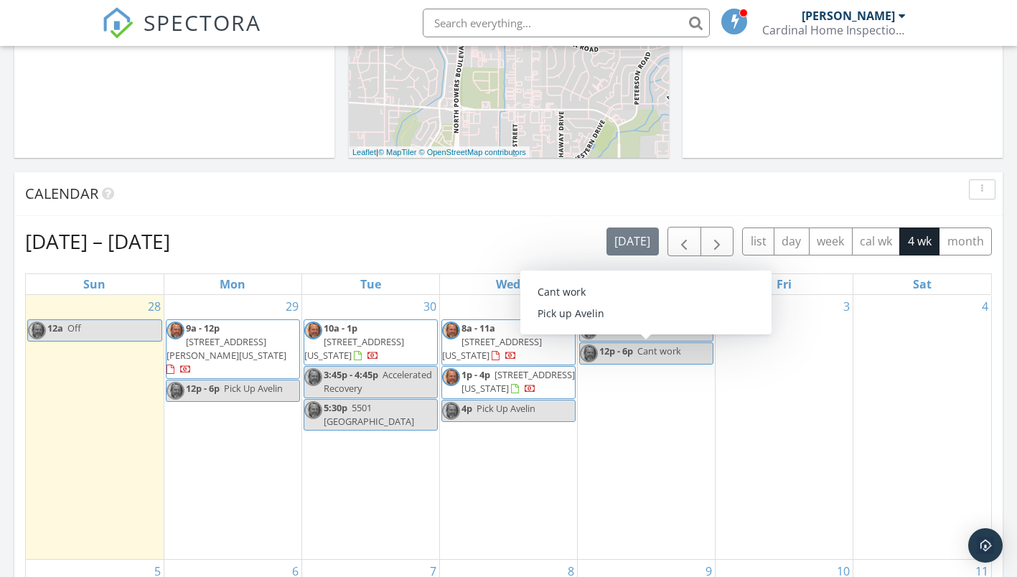
click at [632, 354] on span "12p - 6p" at bounding box center [616, 350] width 34 height 13
select select "9"
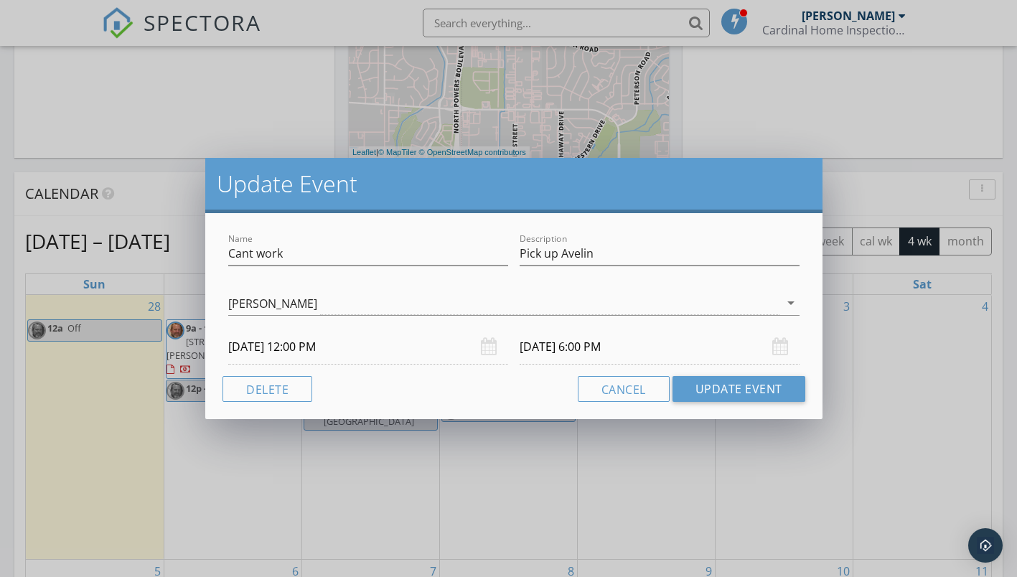
click at [309, 346] on input "[DATE] 12:00 PM" at bounding box center [368, 346] width 280 height 35
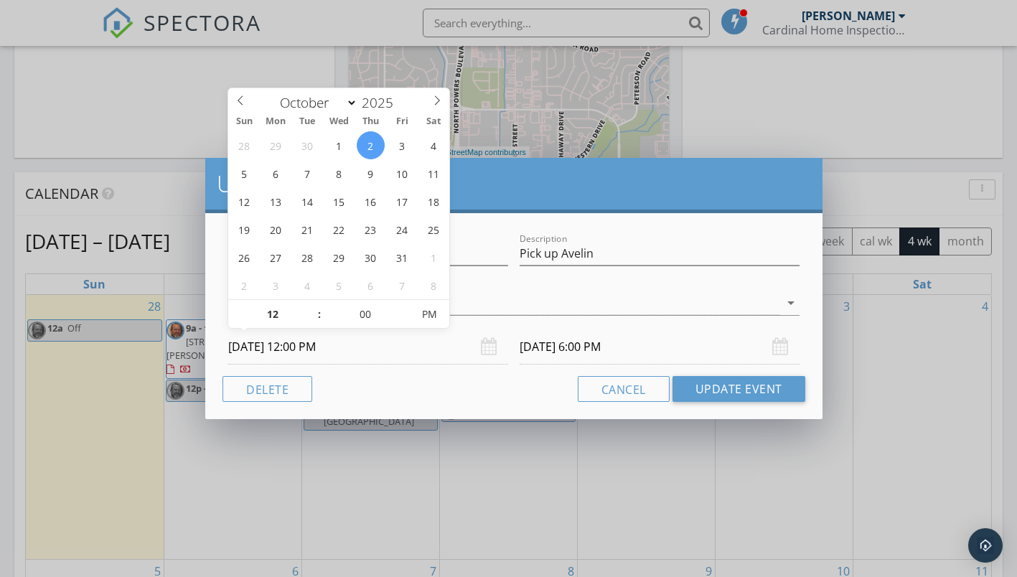
type input "01"
type input "[DATE] 1:00 PM"
click at [309, 306] on span at bounding box center [312, 307] width 10 height 14
type input "02"
type input "[DATE] 2:00 PM"
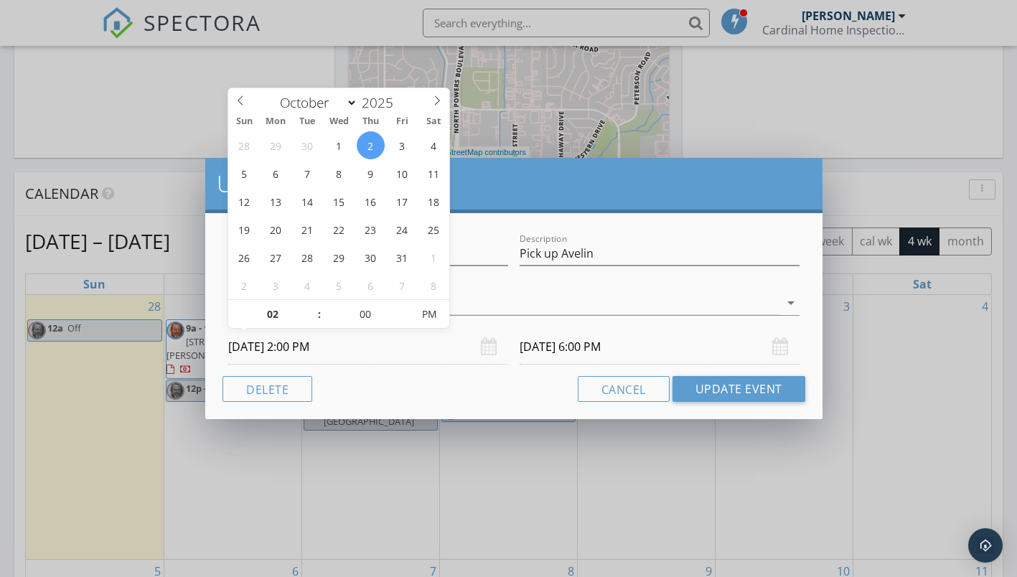
click at [309, 306] on span at bounding box center [312, 307] width 10 height 14
type input "[DATE] 8:00 PM"
click at [737, 392] on button "Update Event" at bounding box center [738, 389] width 133 height 26
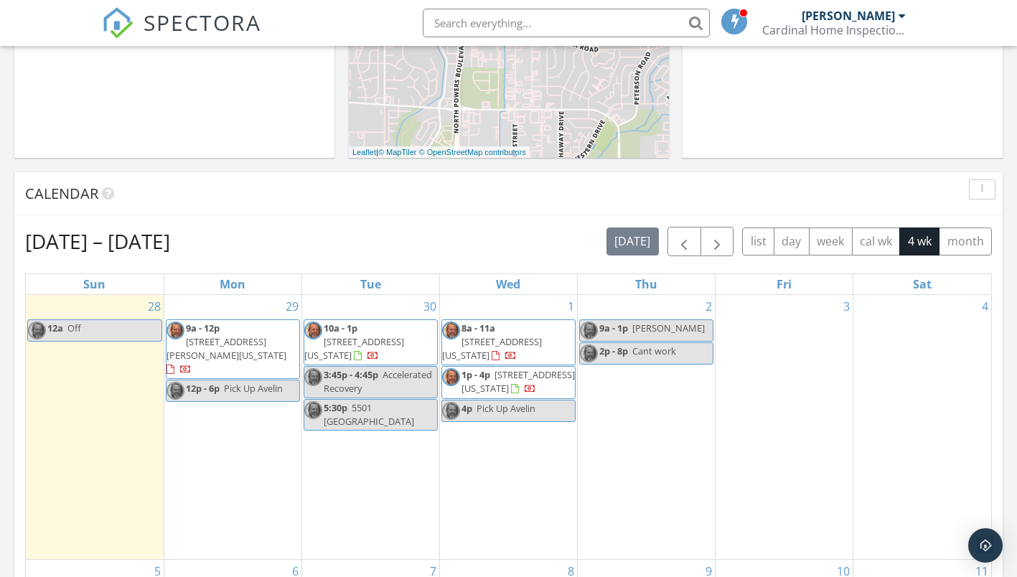
drag, startPoint x: 636, startPoint y: 432, endPoint x: 628, endPoint y: 433, distance: 7.2
click at [605, 465] on div "2 9a - 1p [PERSON_NAME] 2p - 8p Cant work" at bounding box center [645, 427] width 137 height 264
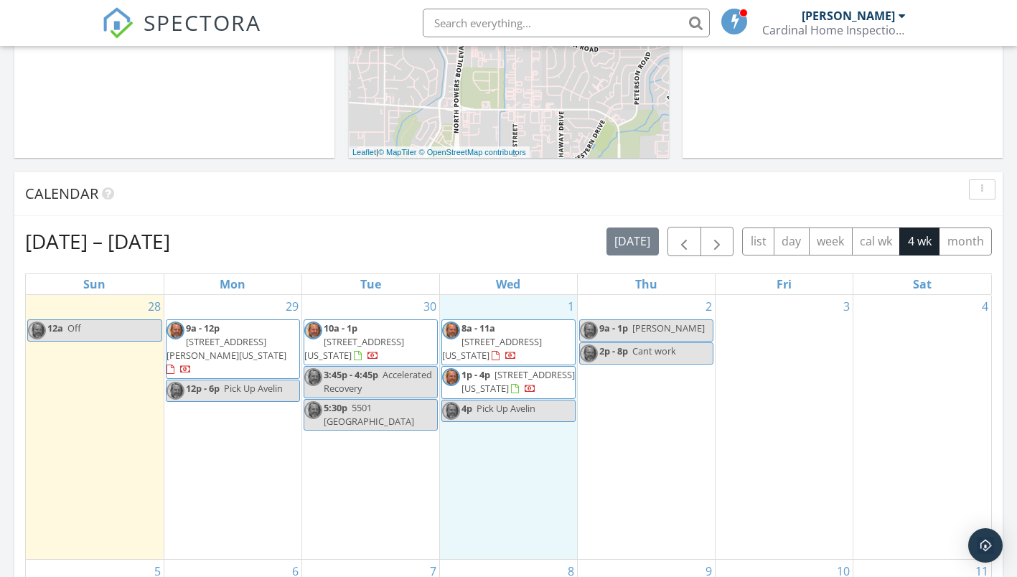
click at [568, 484] on div "1 8a - 11a [STREET_ADDRESS][US_STATE] 1p - 4p [STREET_ADDRESS][US_STATE] 4p Pic…" at bounding box center [508, 427] width 137 height 264
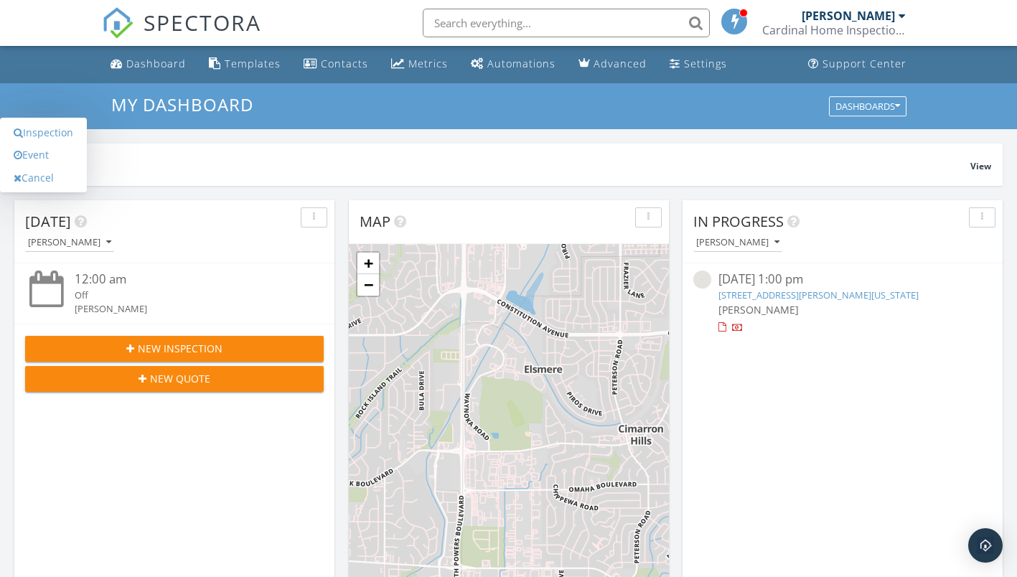
scroll to position [0, 0]
